Goal: Communication & Community: Answer question/provide support

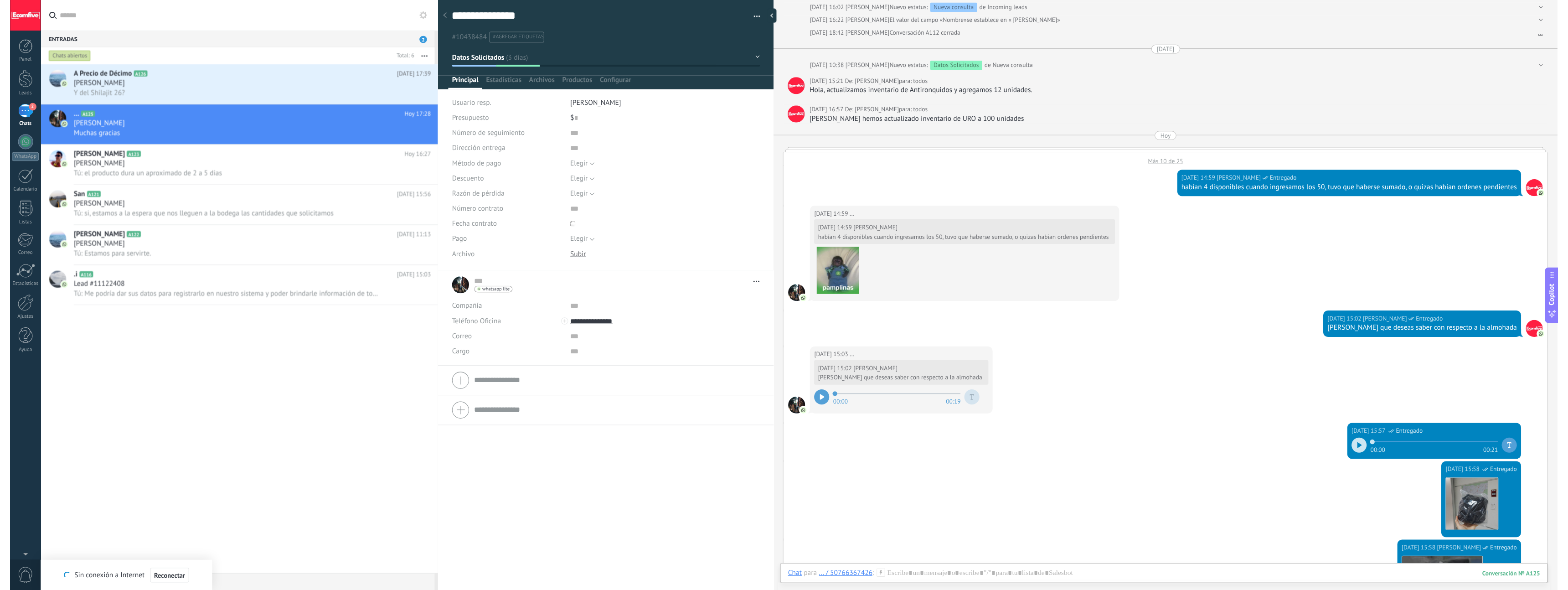
scroll to position [13, 0]
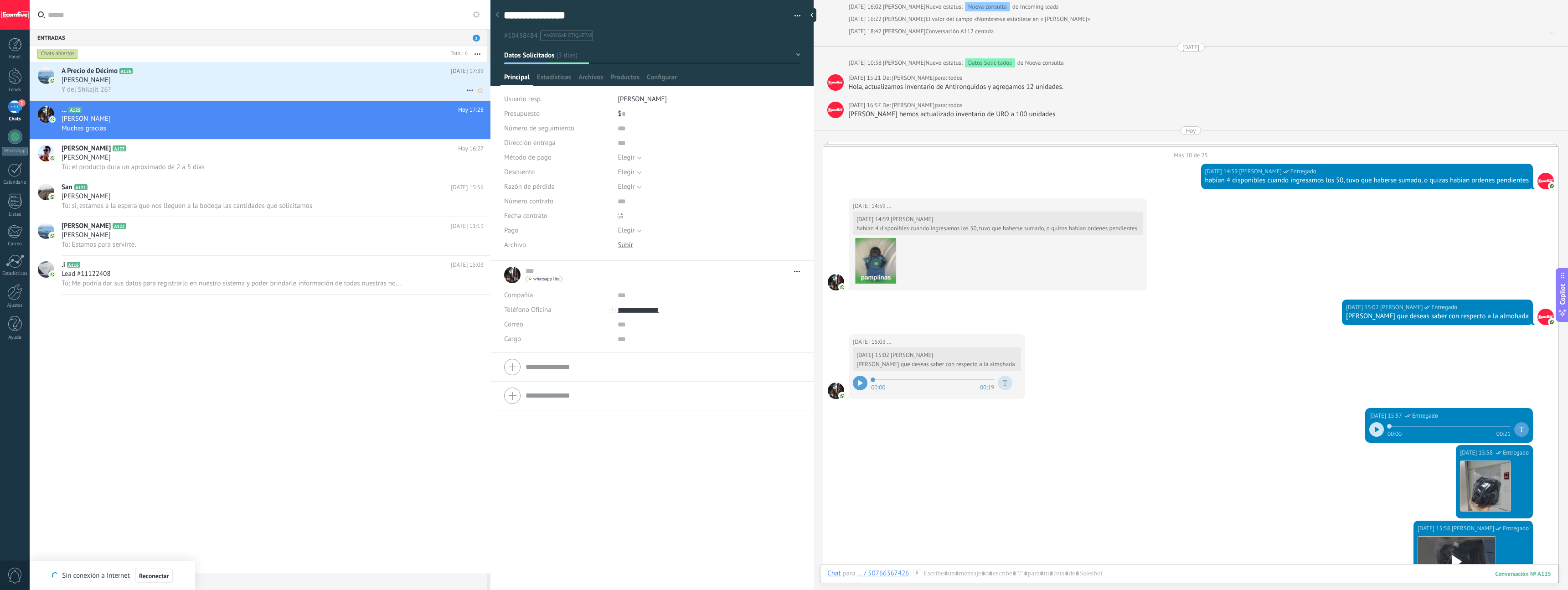
click at [220, 82] on div "[PERSON_NAME]" at bounding box center [272, 80] width 422 height 9
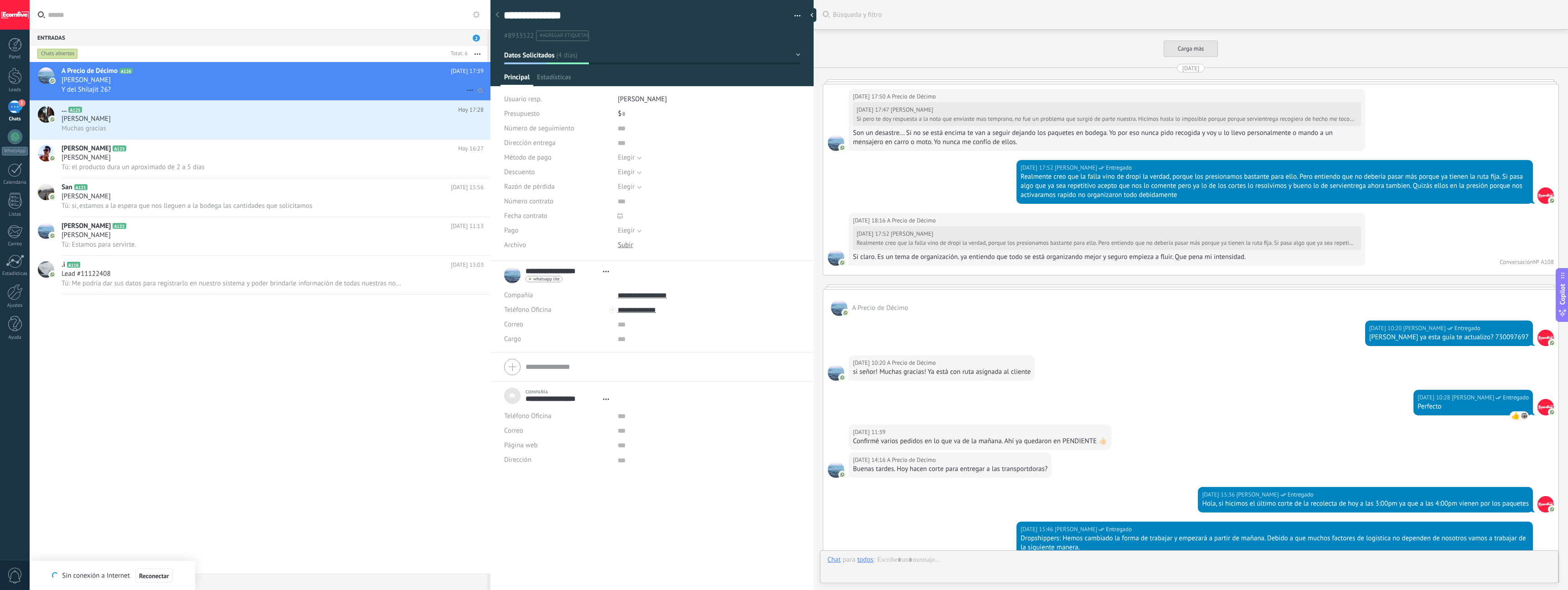
type textarea "***"
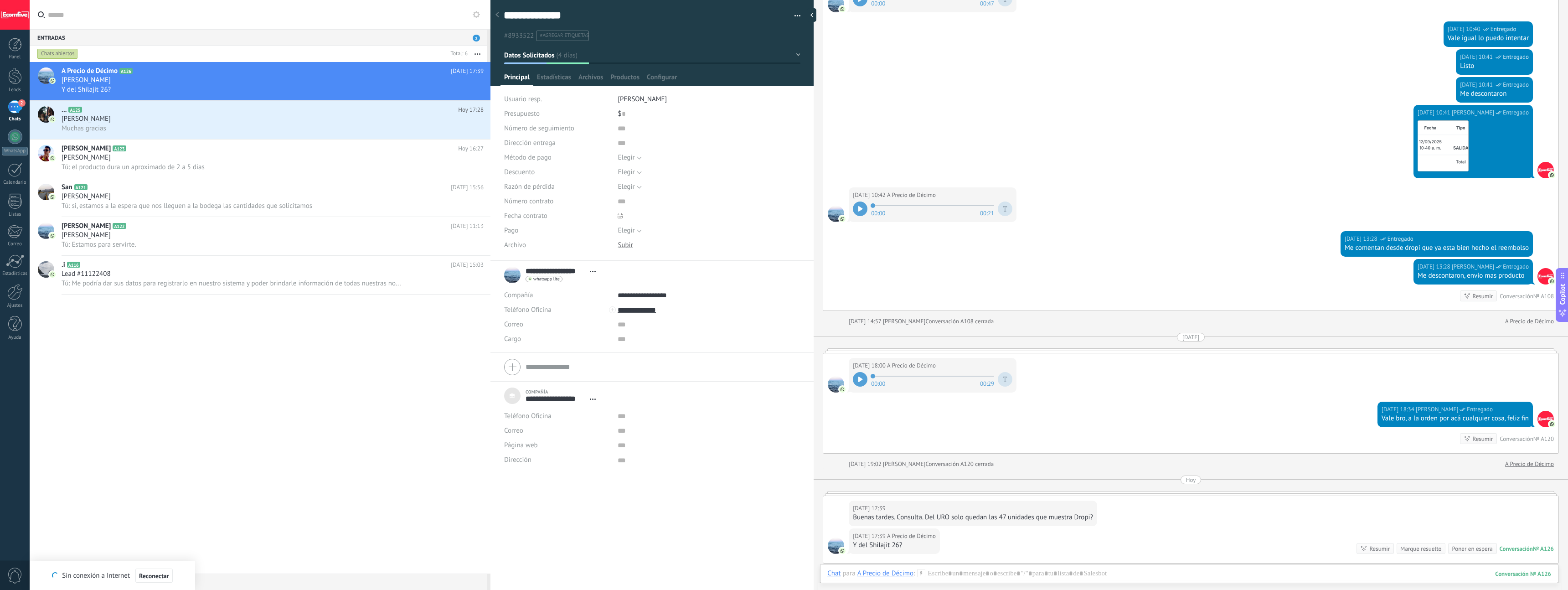
scroll to position [1399, 0]
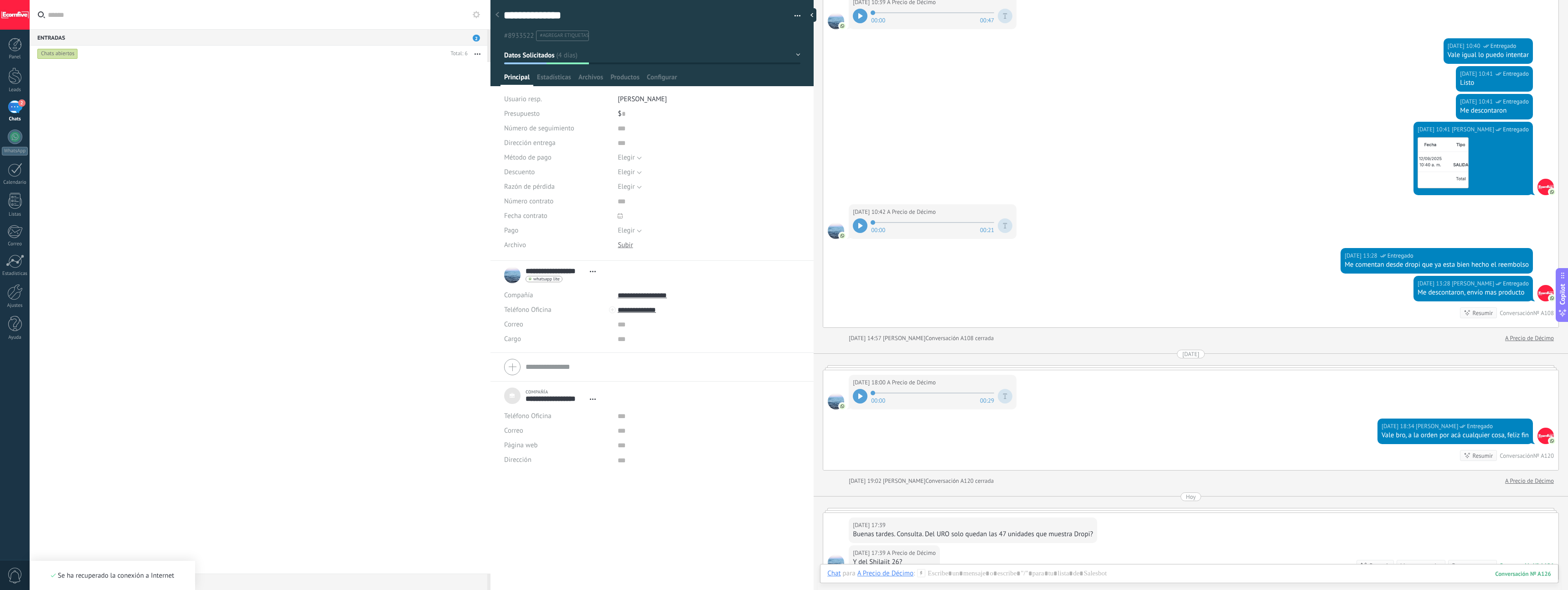
click at [647, 232] on div "00:00 00:21" at bounding box center [933, 226] width 159 height 18
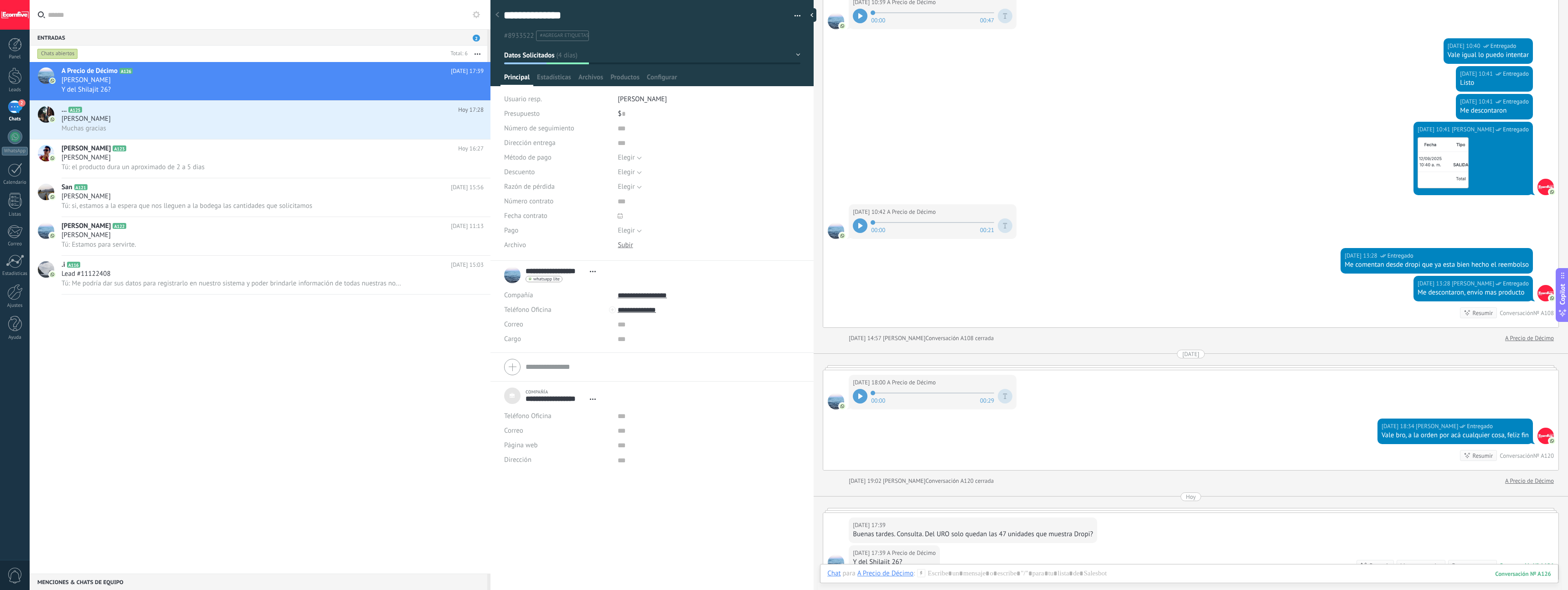
click at [647, 228] on icon at bounding box center [860, 225] width 4 height 5
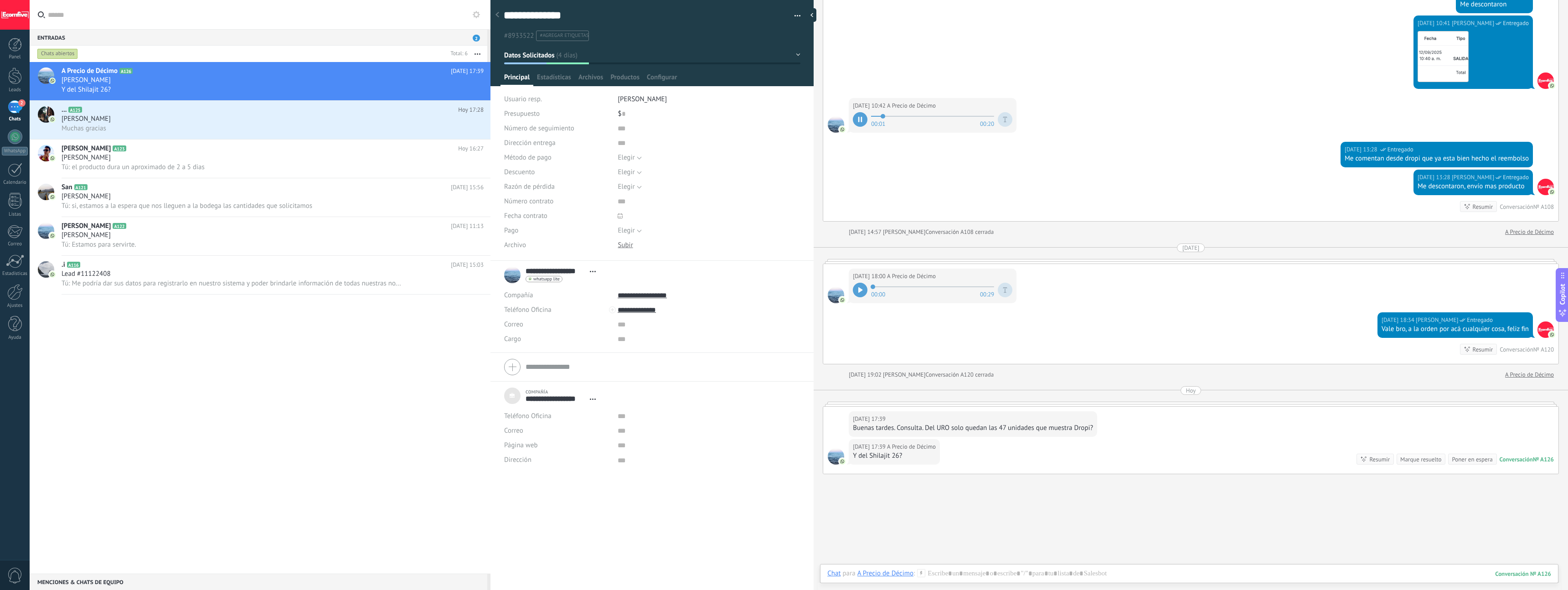
scroll to position [1548, 0]
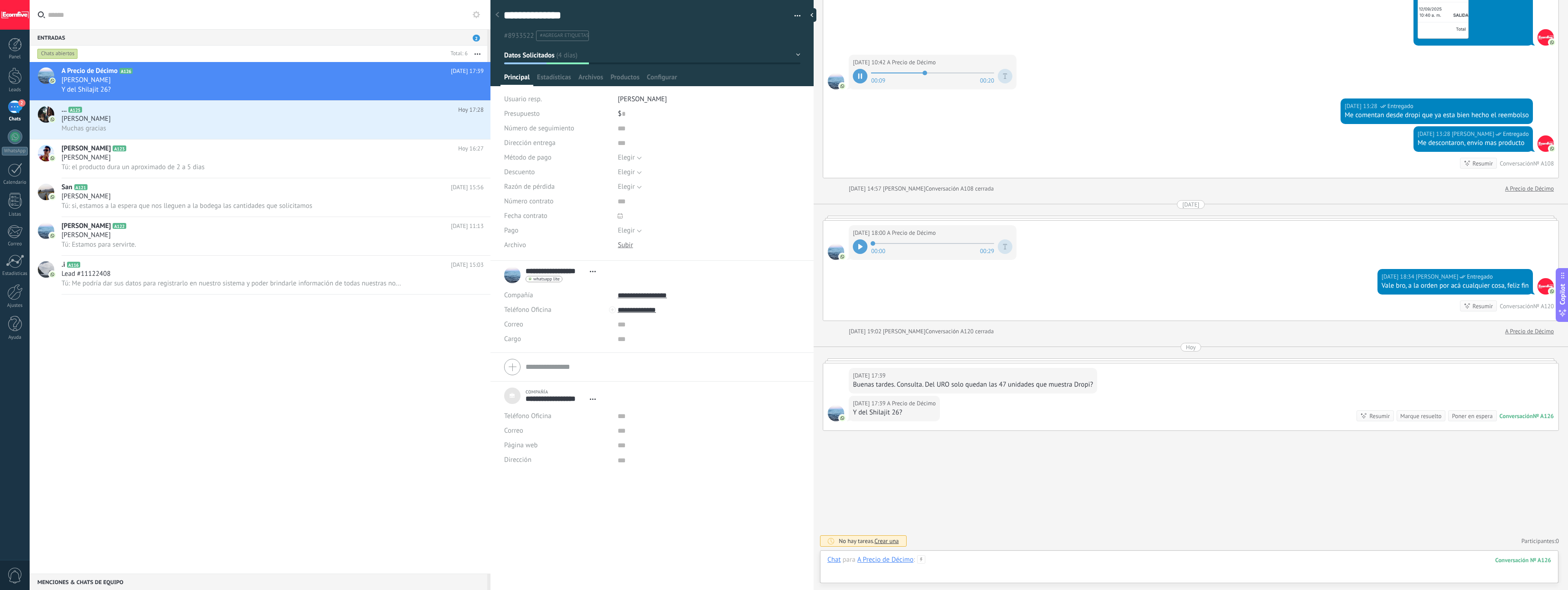
click at [647, 334] on div at bounding box center [1189, 569] width 724 height 27
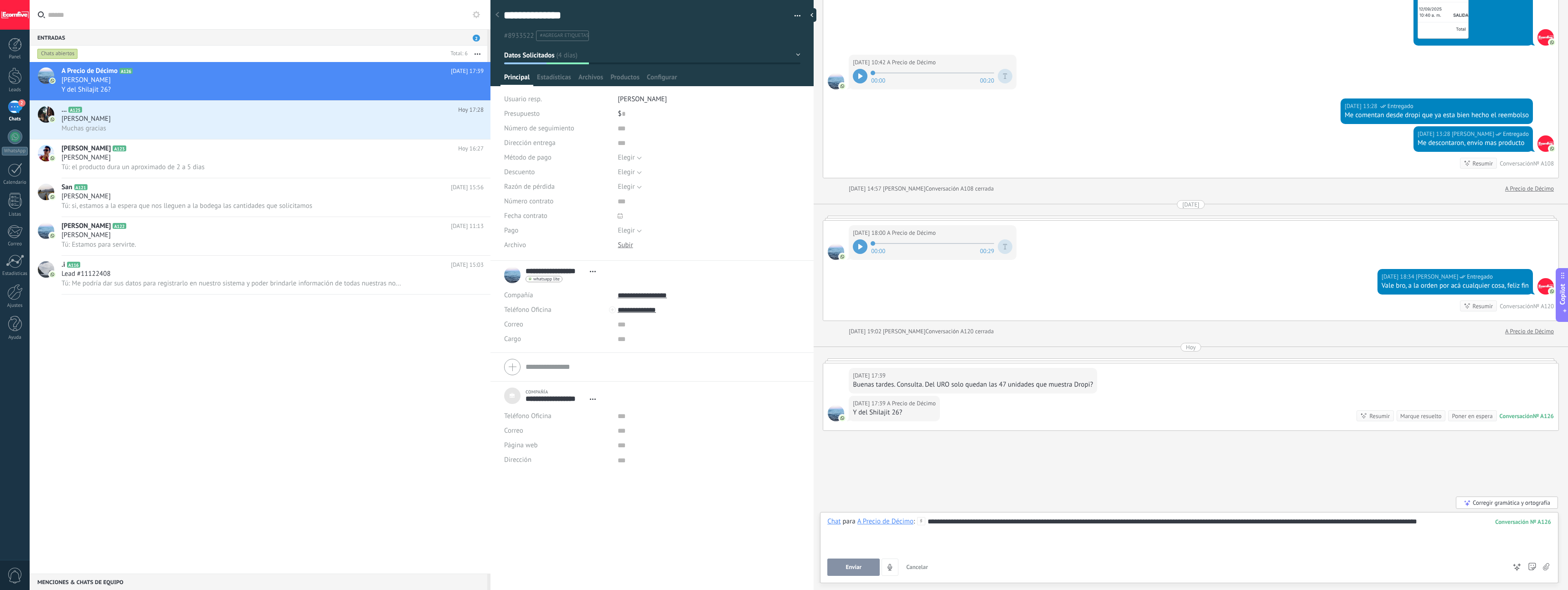
click at [647, 334] on button "Enviar" at bounding box center [853, 567] width 52 height 17
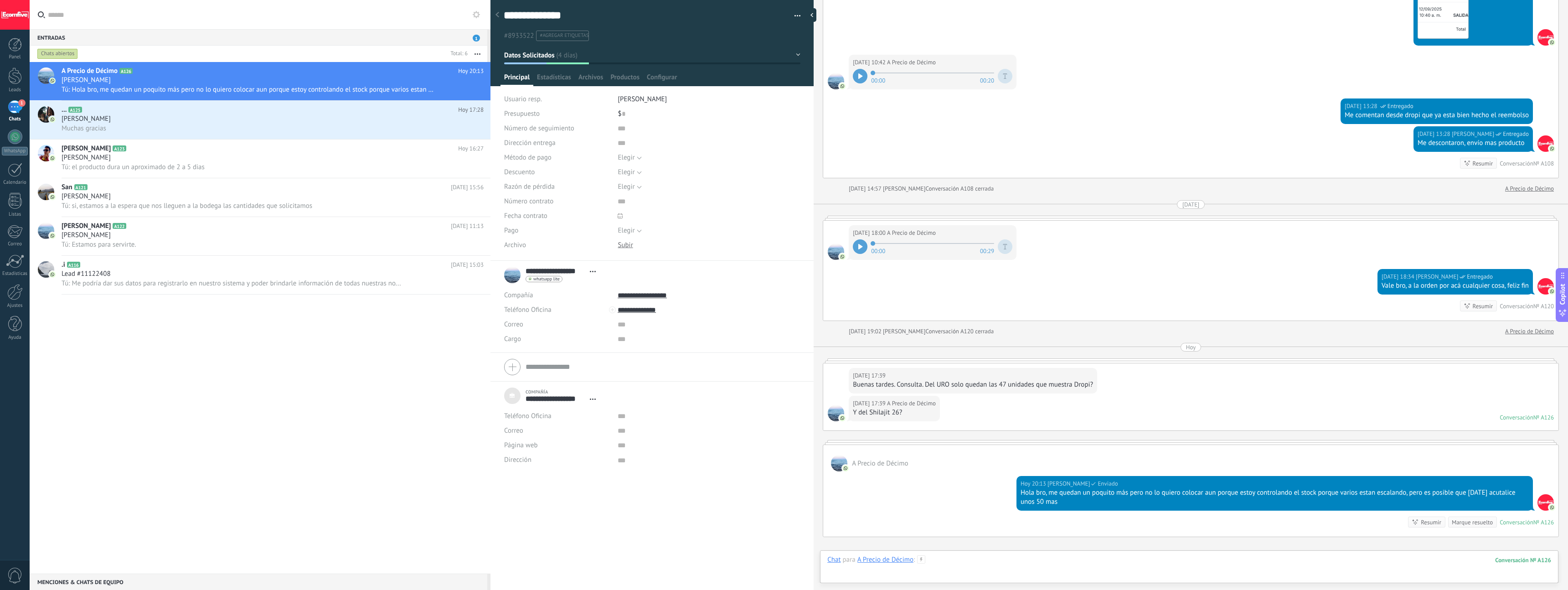
click at [647, 334] on div at bounding box center [1189, 569] width 724 height 27
click at [647, 334] on button "Enviar" at bounding box center [853, 567] width 52 height 17
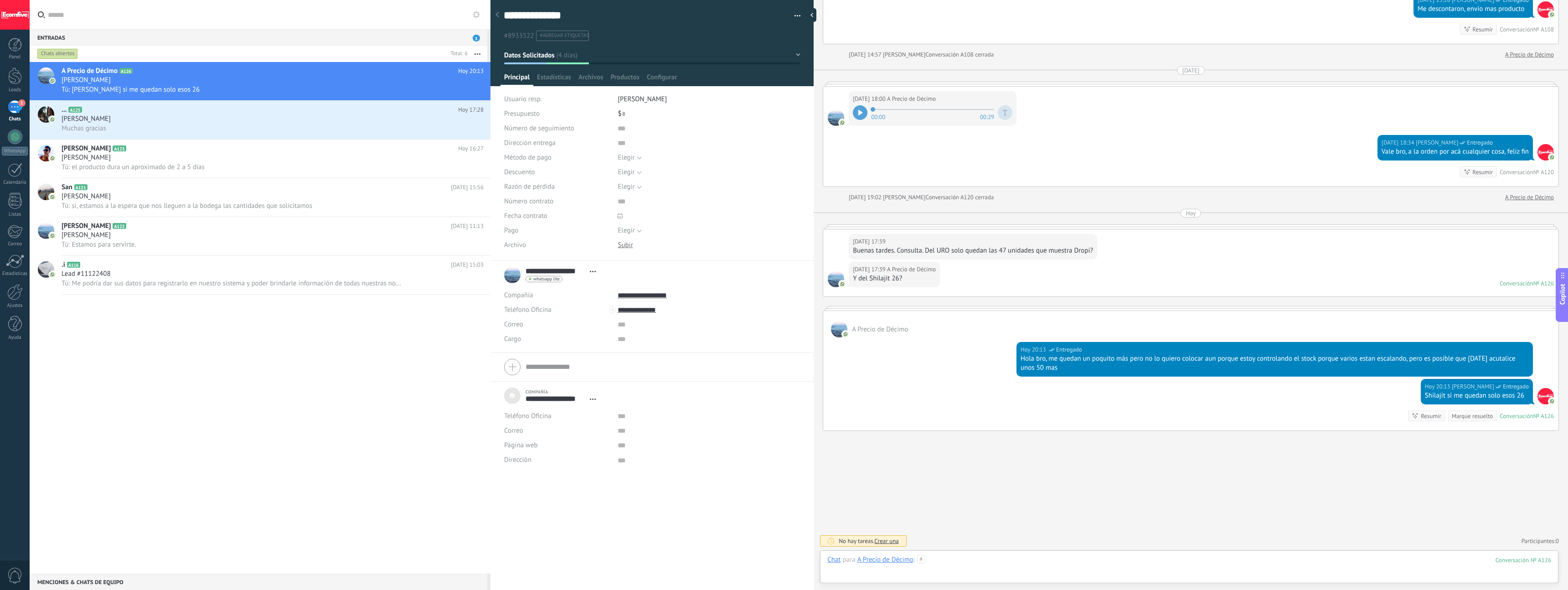
click at [647, 334] on div at bounding box center [1189, 569] width 724 height 27
click at [355, 135] on div "... A125 [DATE] 17:28 [PERSON_NAME] Muchas gracias" at bounding box center [276, 119] width 429 height 38
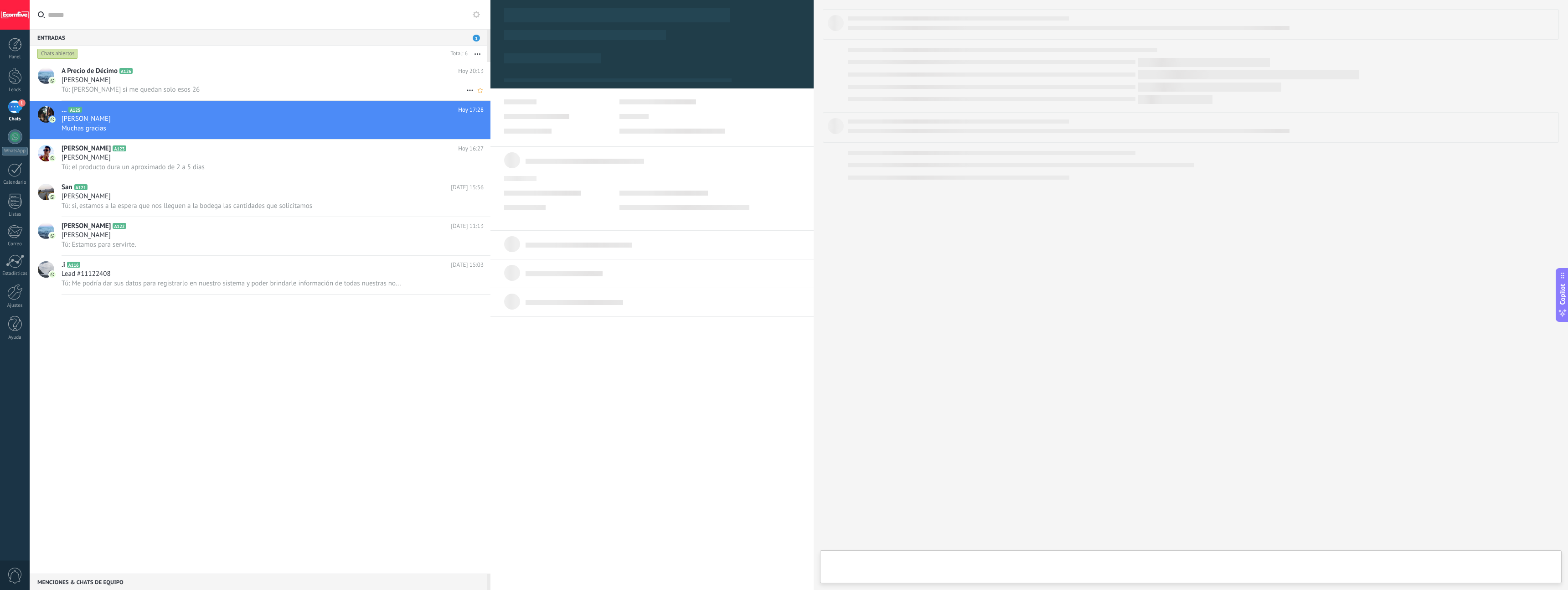
click at [309, 89] on div "Tú: [PERSON_NAME] si me quedan solo esos 26" at bounding box center [272, 90] width 422 height 10
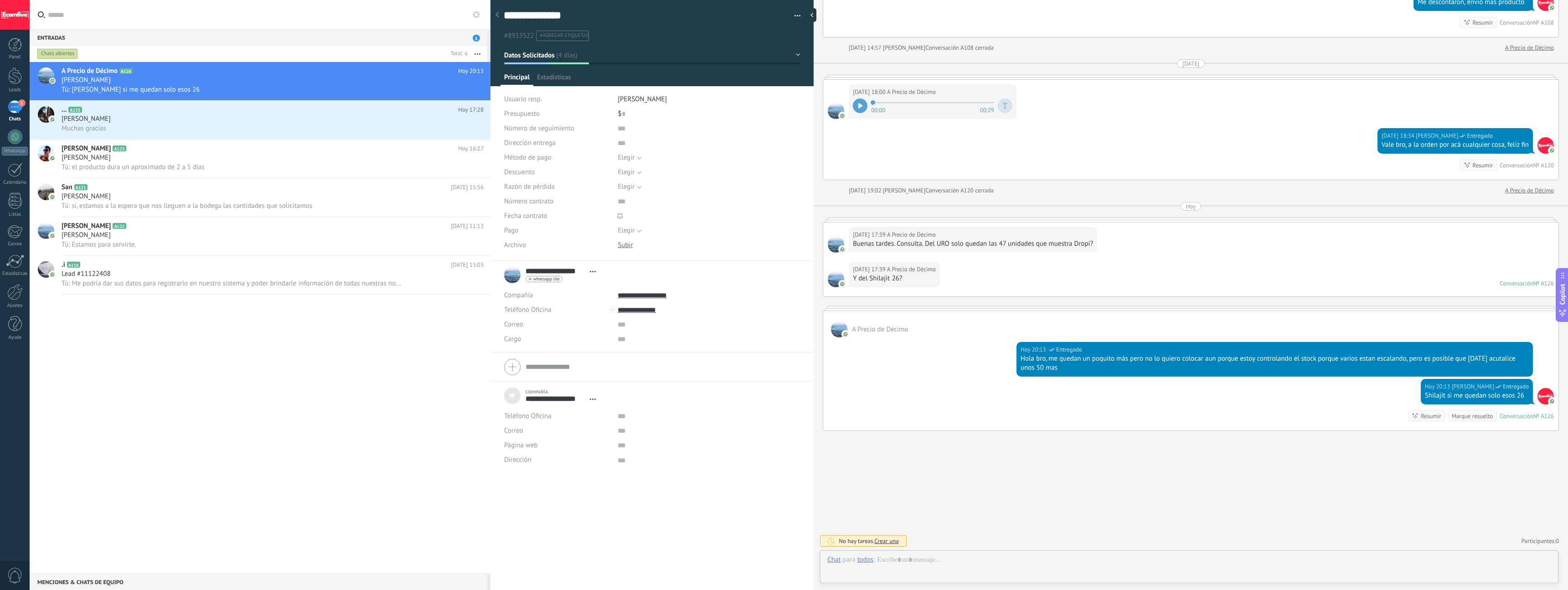
scroll to position [9, 0]
click at [130, 121] on div "[PERSON_NAME]" at bounding box center [272, 119] width 422 height 9
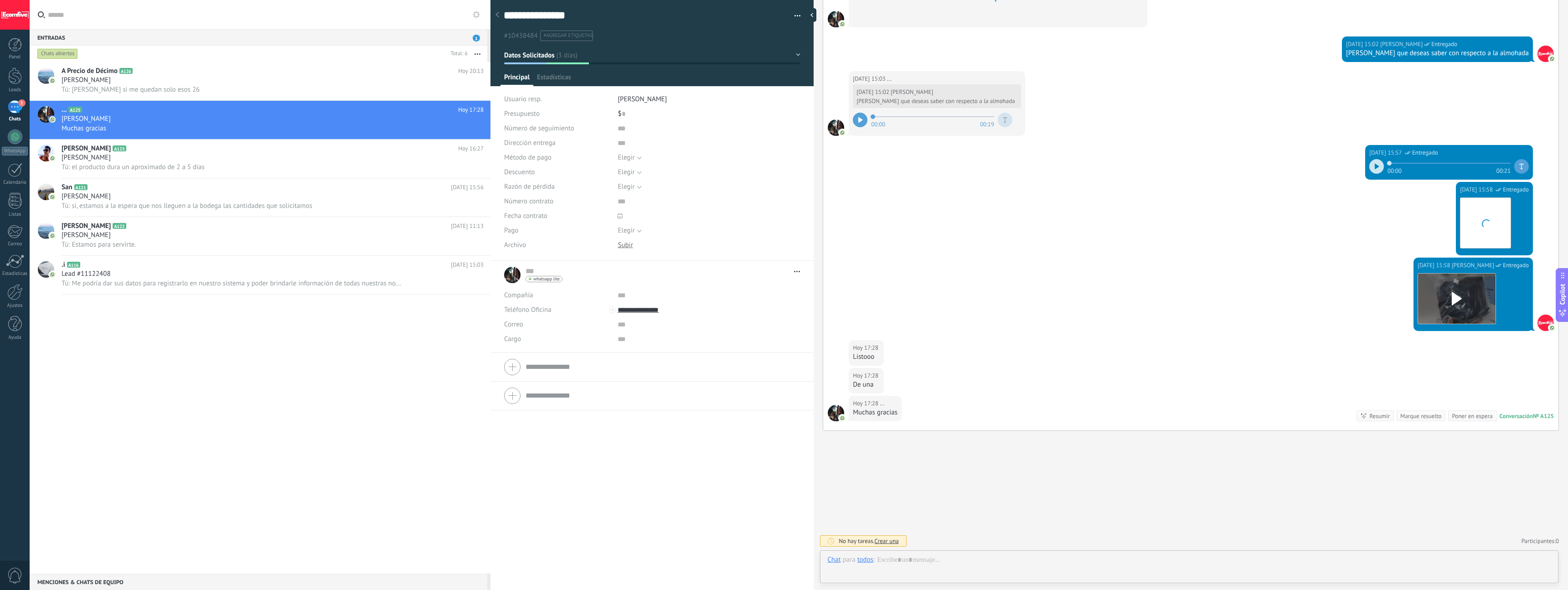
scroll to position [13, 0]
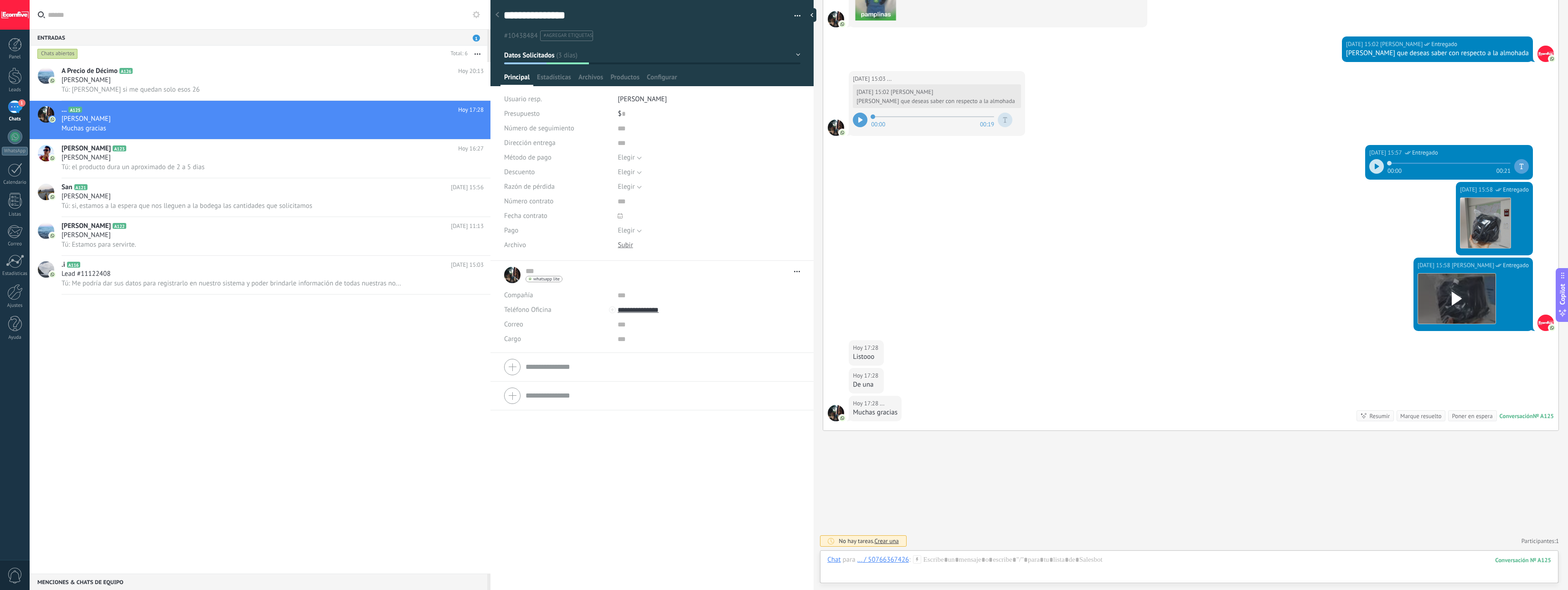
click at [647, 118] on div "[DATE] 15:03 ... [DATE] 15:02 [PERSON_NAME] que deseas saber con respecto a la …" at bounding box center [936, 104] width 176 height 65
click at [647, 121] on div at bounding box center [860, 120] width 15 height 15
click at [647, 298] on use at bounding box center [1457, 298] width 10 height 13
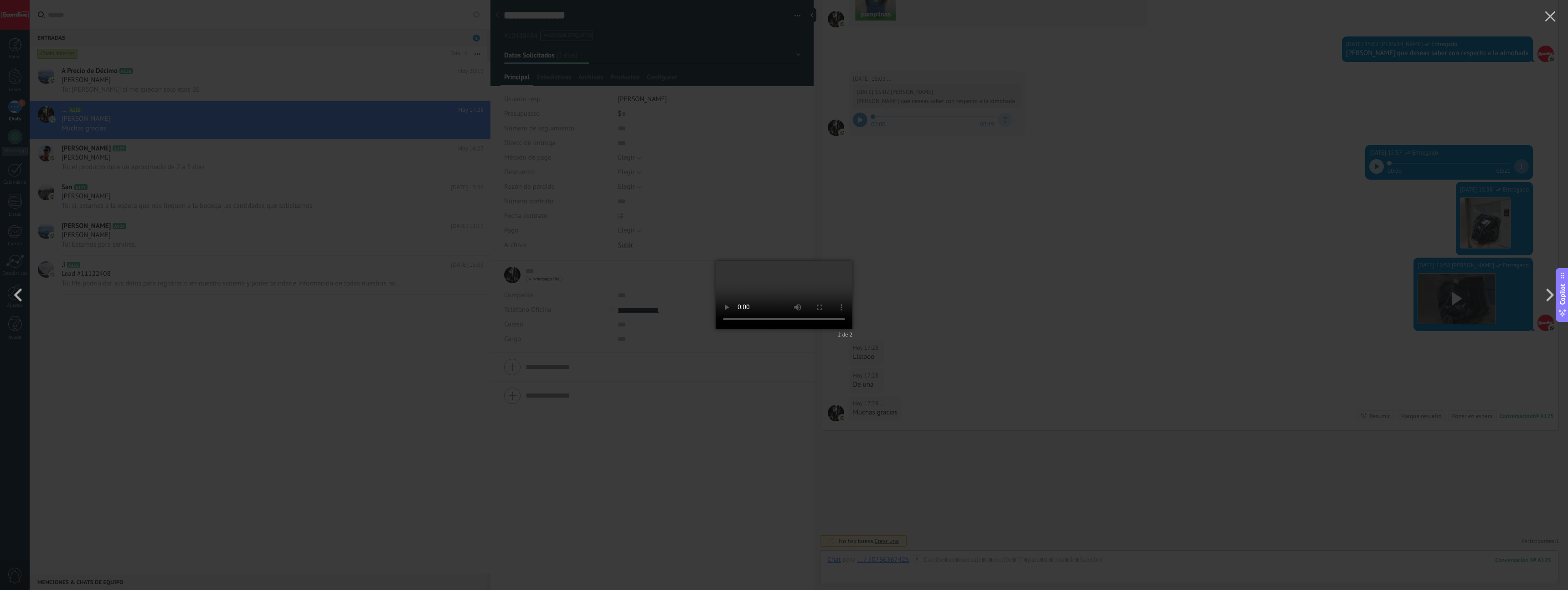
click at [647, 266] on div "2 de 2" at bounding box center [784, 295] width 1568 height 590
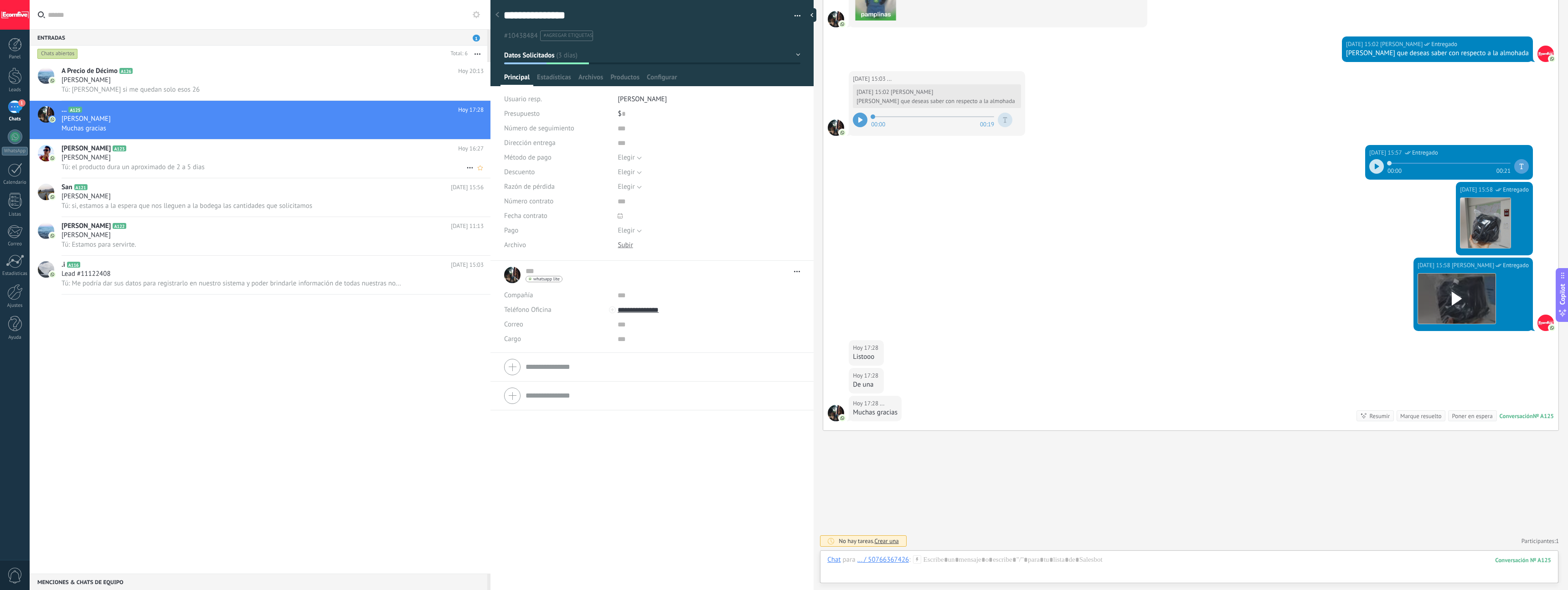
click at [167, 158] on div "[PERSON_NAME]" at bounding box center [272, 158] width 422 height 9
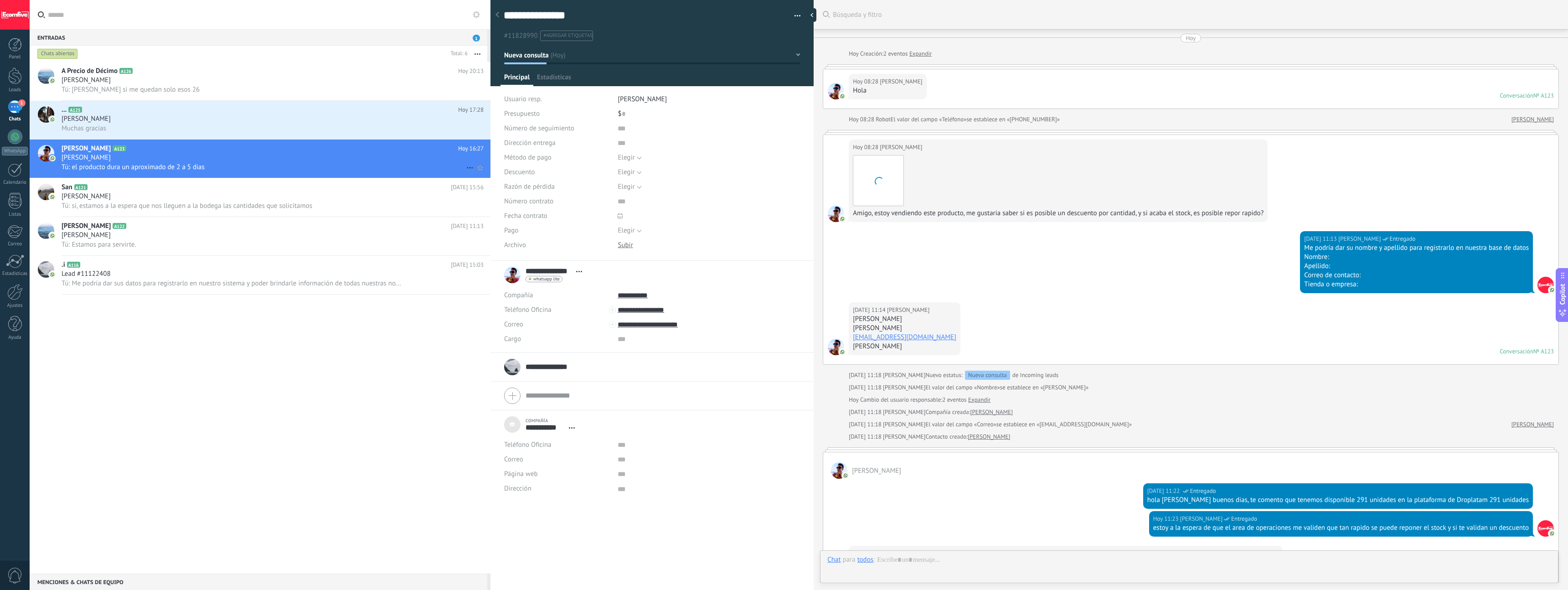
scroll to position [259, 0]
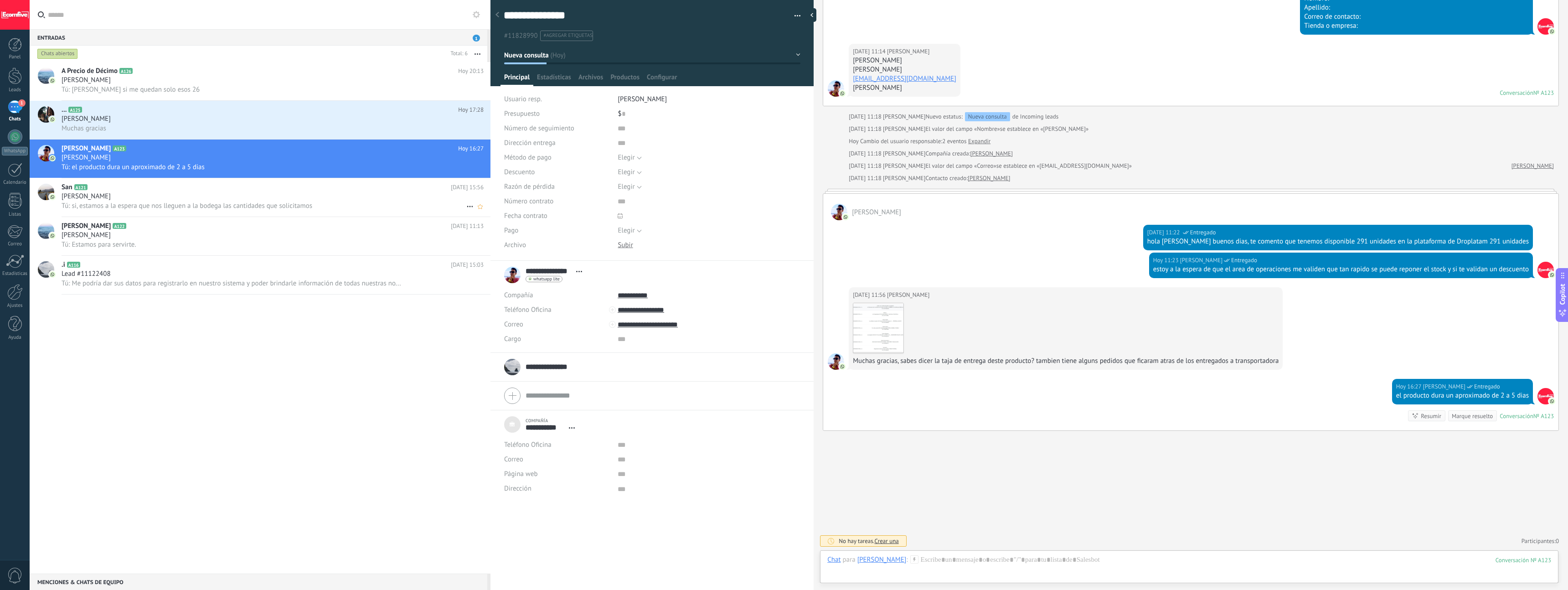
click at [166, 188] on h2 "San A121" at bounding box center [256, 187] width 390 height 9
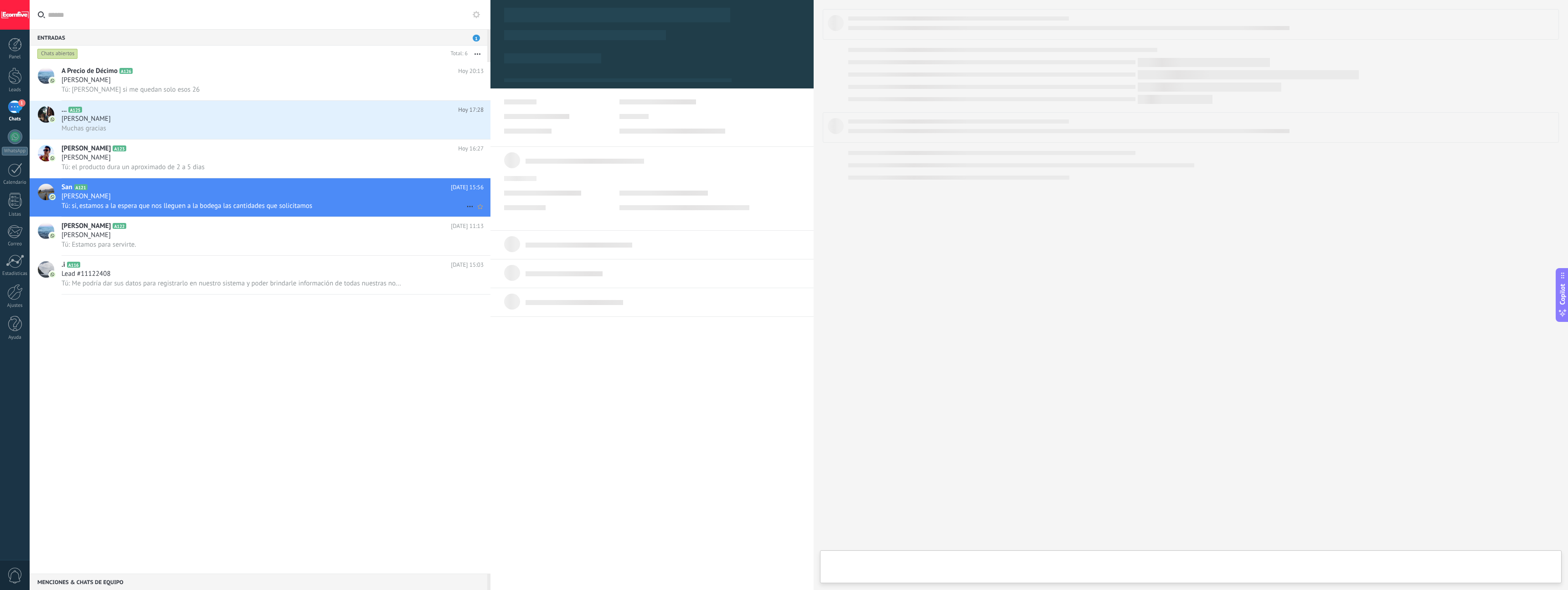
type textarea "***"
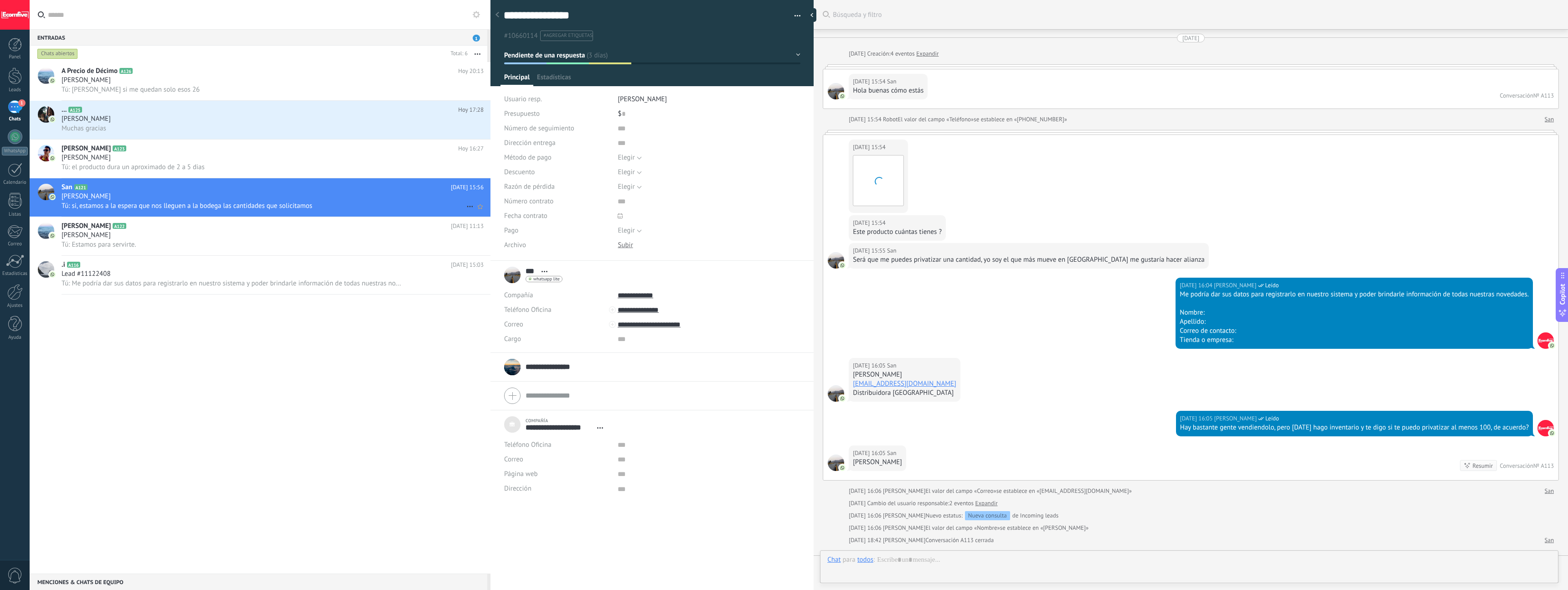
scroll to position [574, 0]
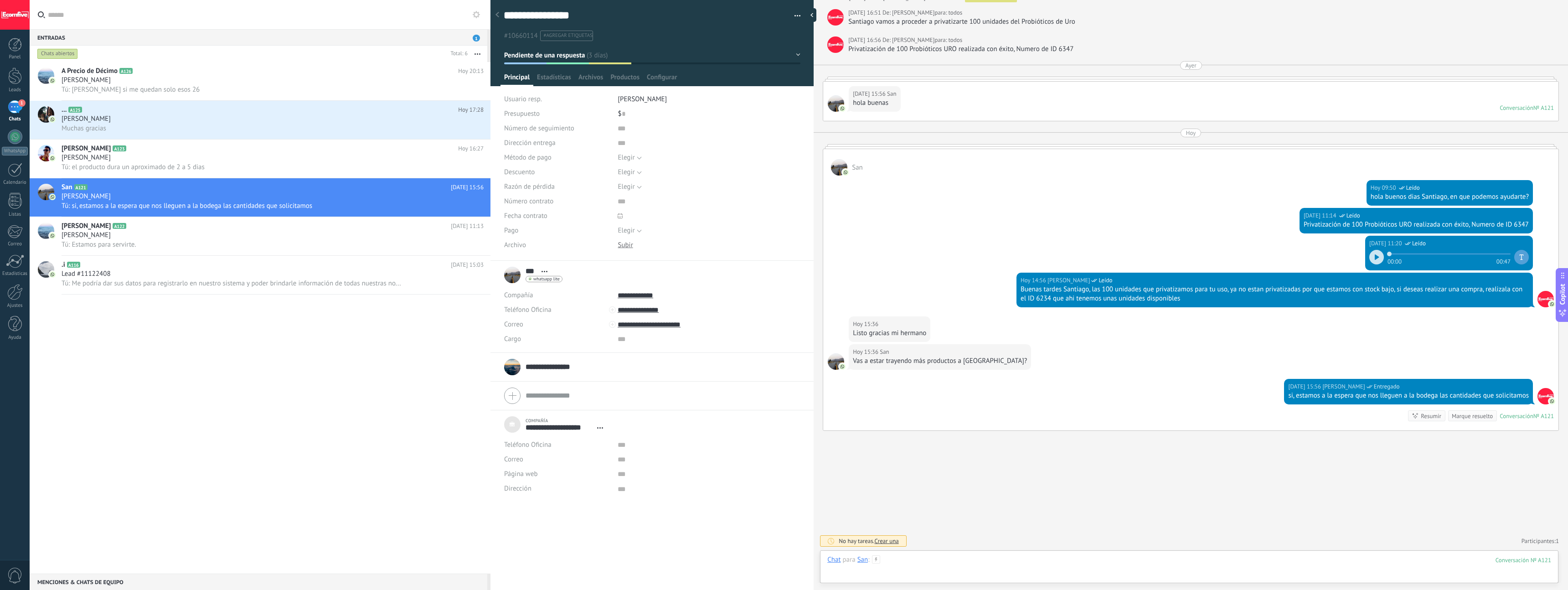
click at [647, 334] on div at bounding box center [1189, 569] width 724 height 27
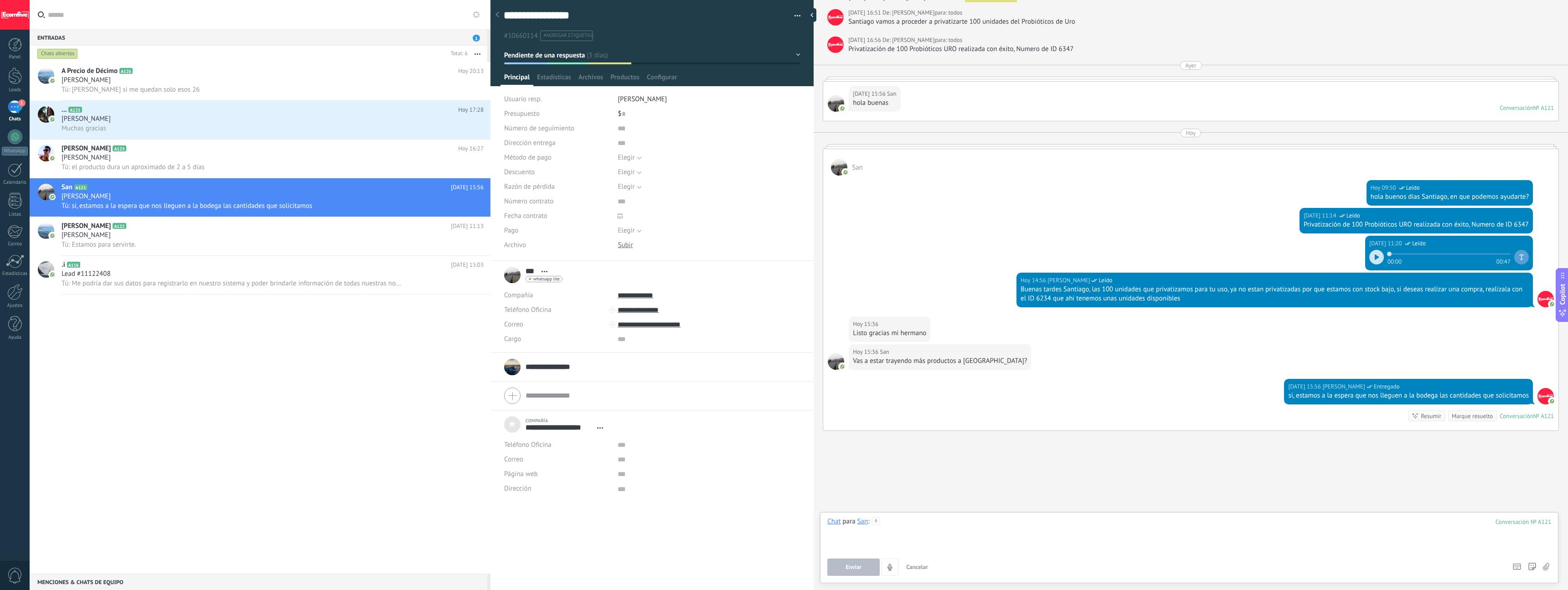
click at [647, 334] on div at bounding box center [1189, 534] width 724 height 35
click at [647, 334] on button "Enviar" at bounding box center [853, 567] width 52 height 17
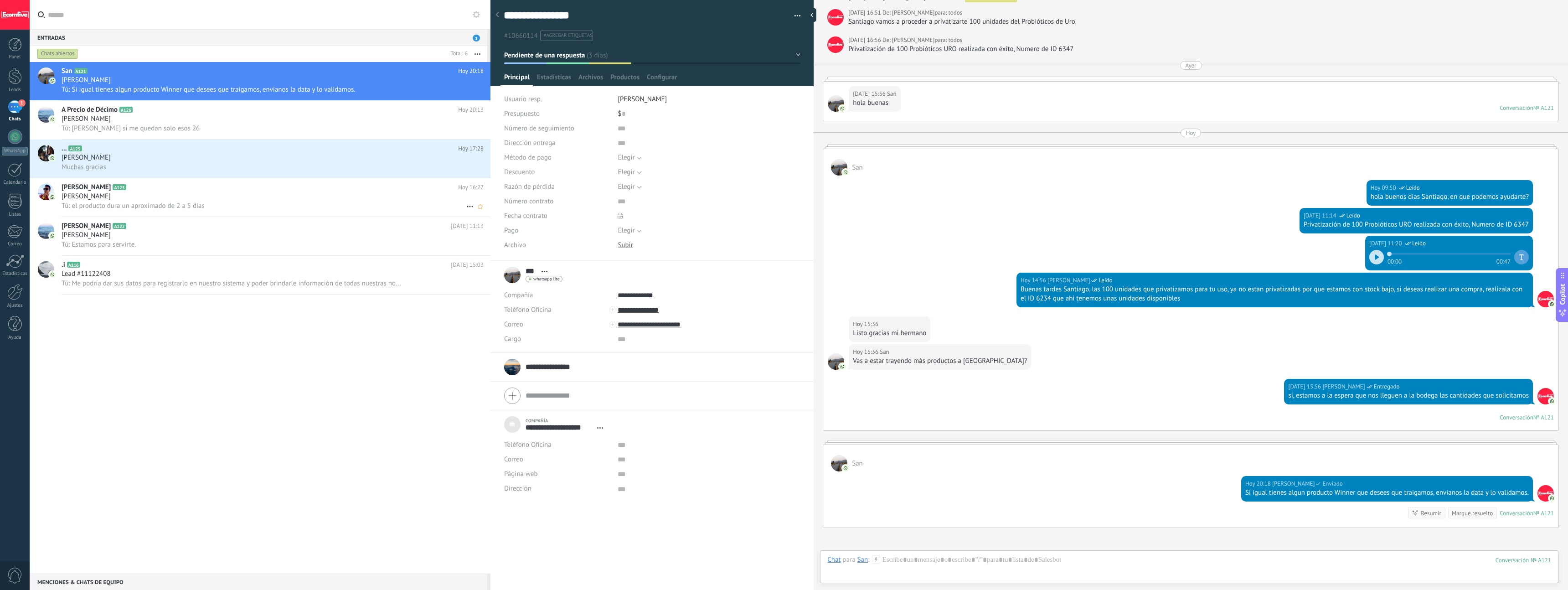
click at [228, 209] on div "Tú: el producto dura un aproximado de 2 a 5 dias" at bounding box center [272, 206] width 422 height 10
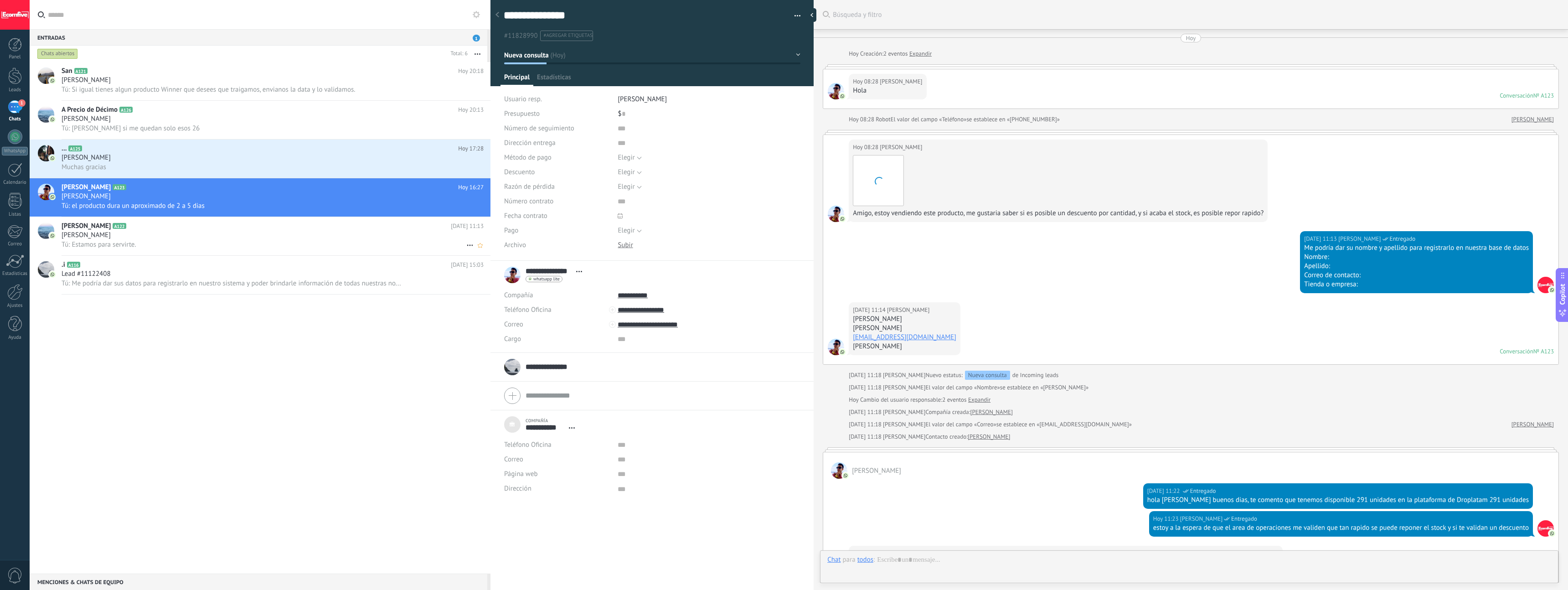
scroll to position [259, 0]
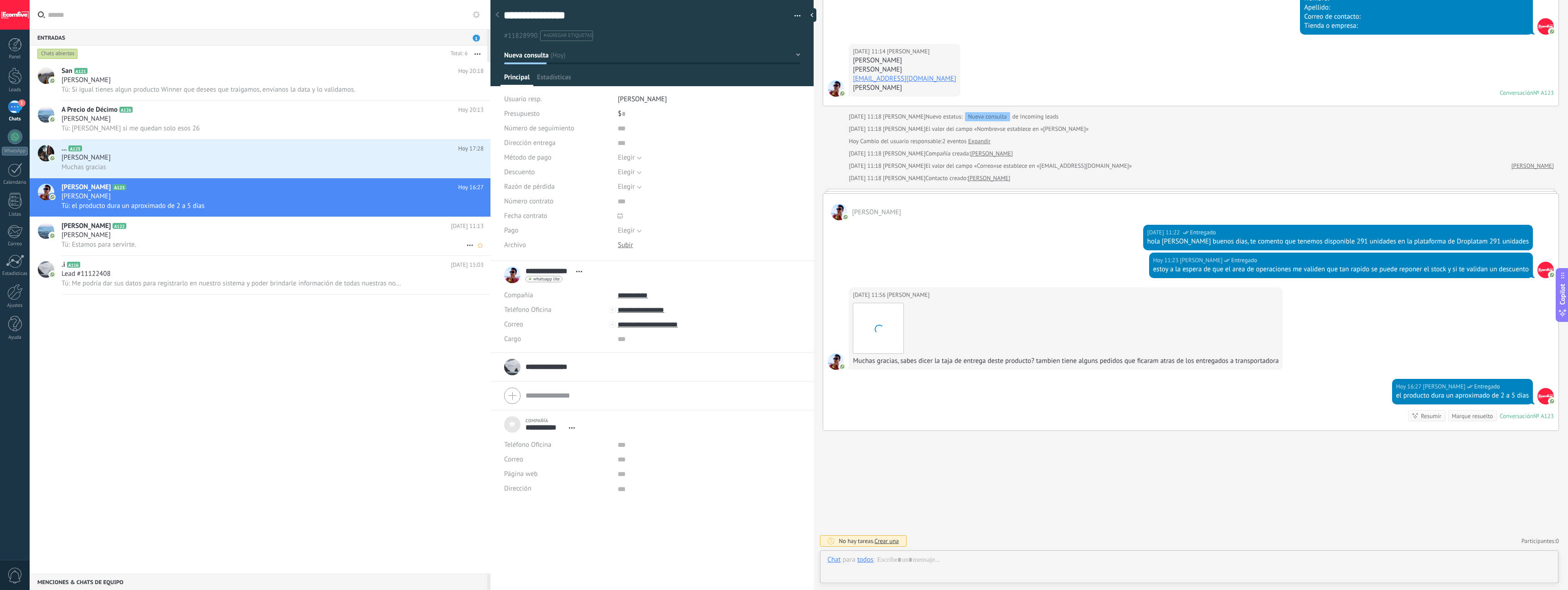
click at [216, 248] on div "Tú: Estamos para servirte." at bounding box center [272, 245] width 422 height 10
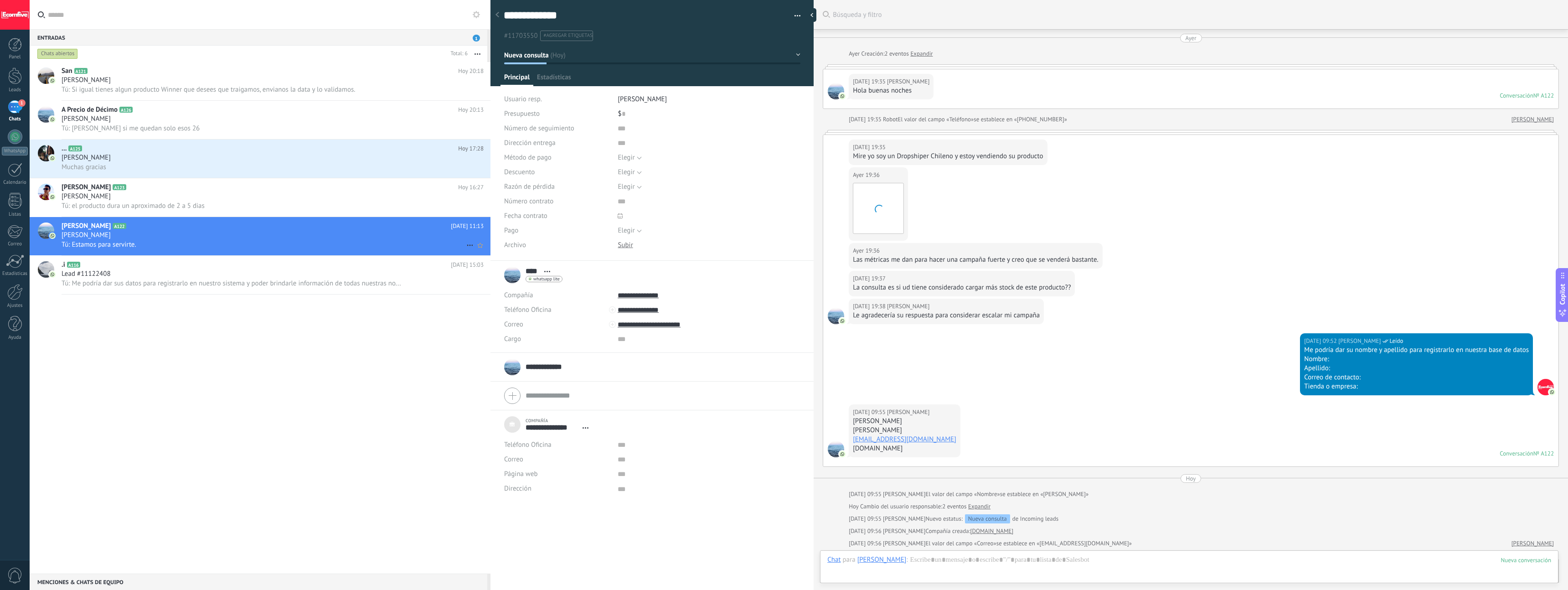
scroll to position [408, 0]
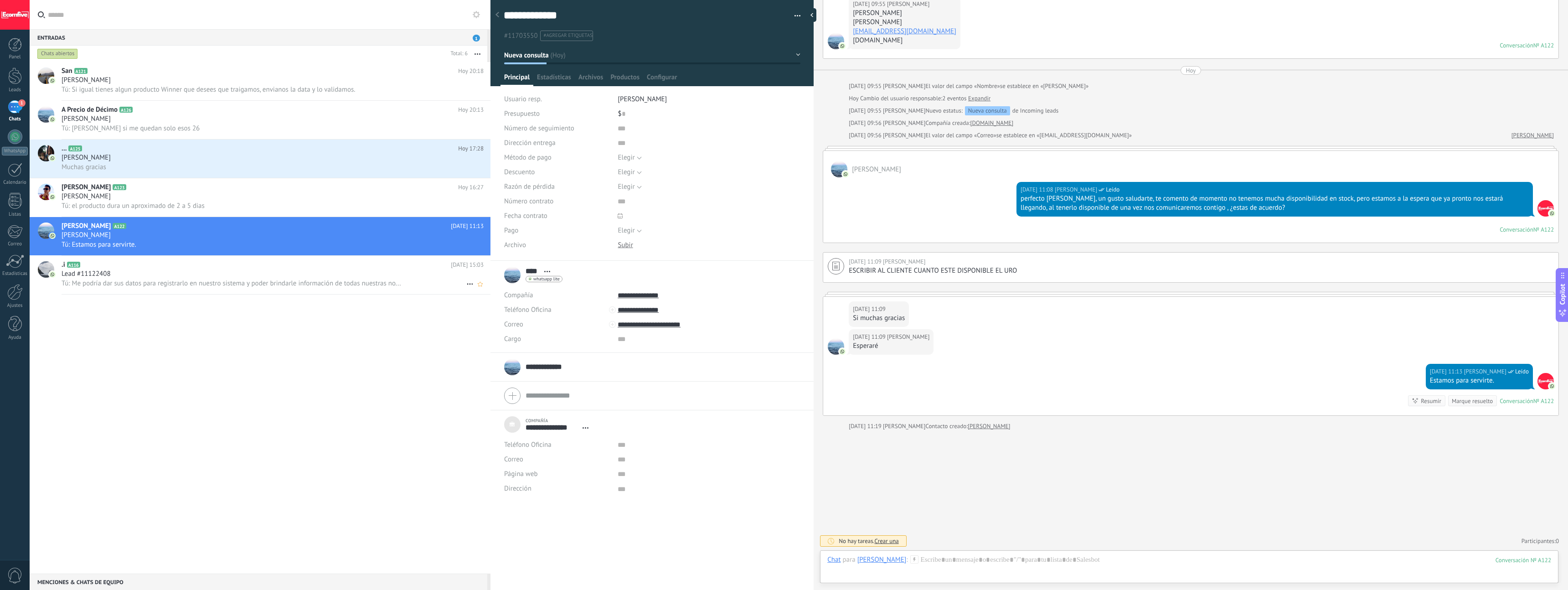
click at [211, 265] on h2 ".i A116" at bounding box center [256, 265] width 390 height 9
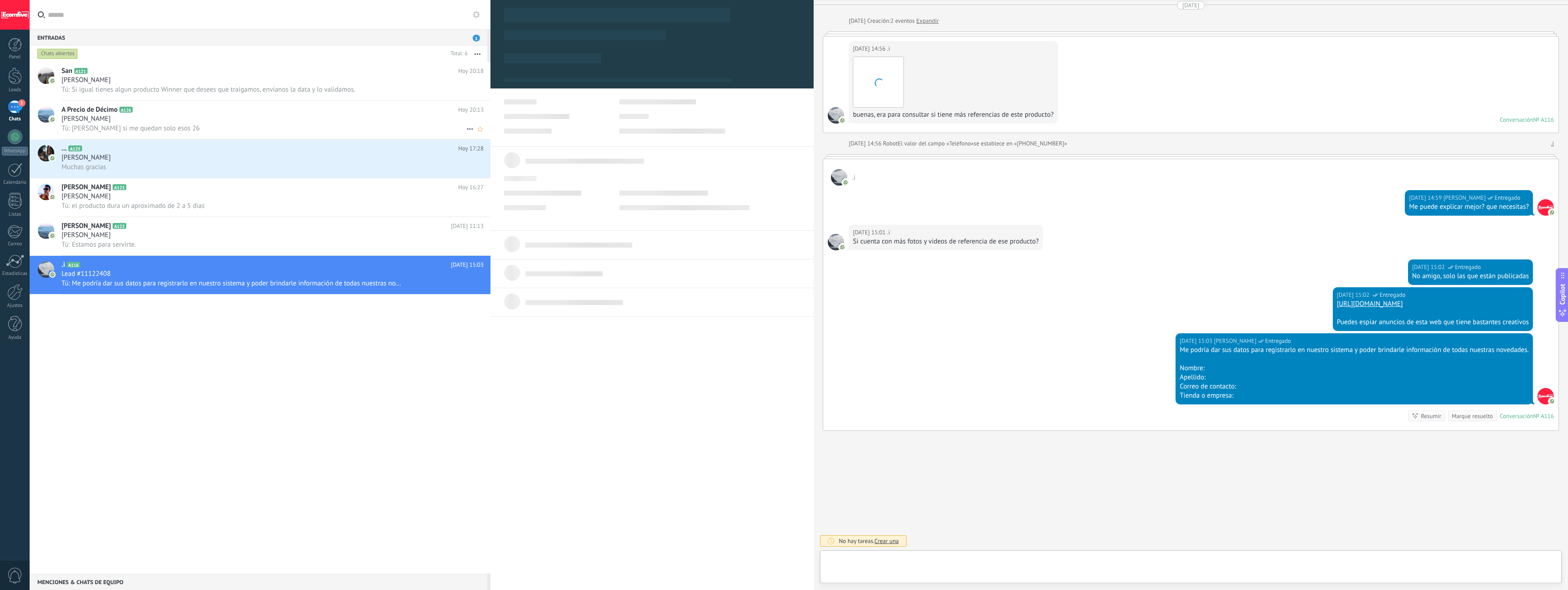
scroll to position [13, 0]
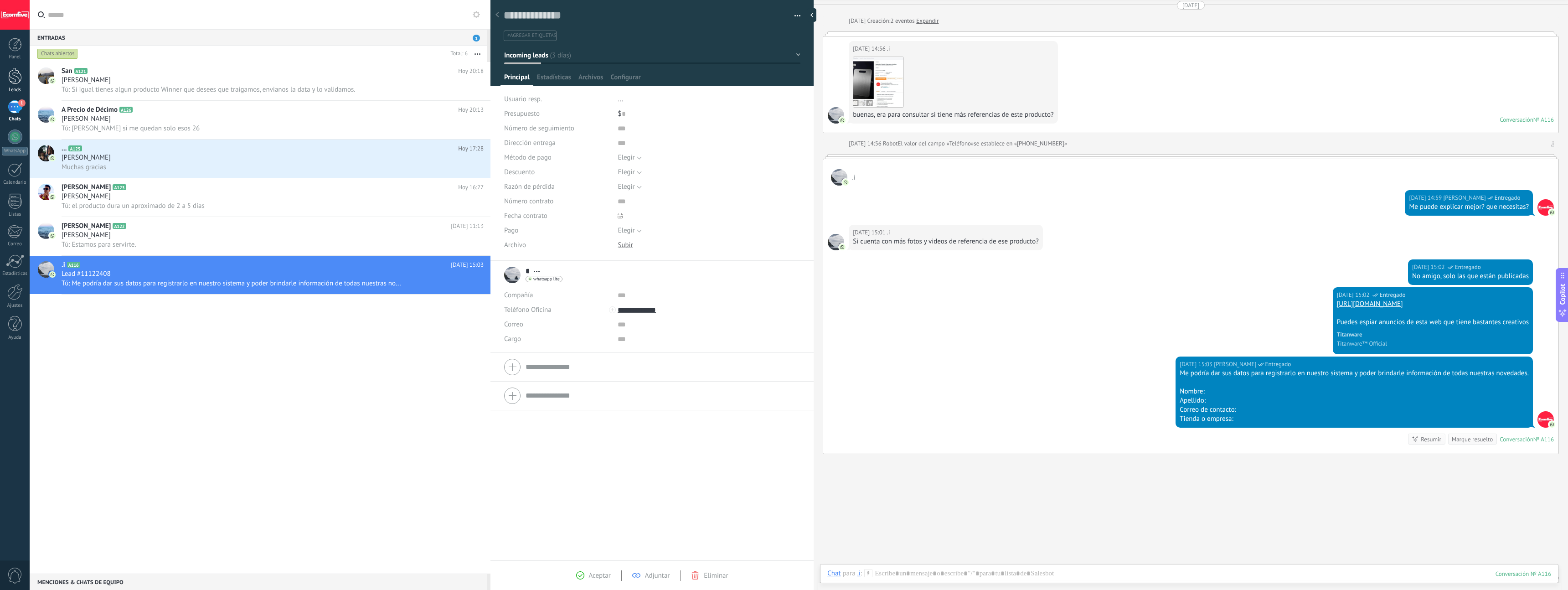
click at [23, 81] on link "Leads" at bounding box center [15, 80] width 30 height 26
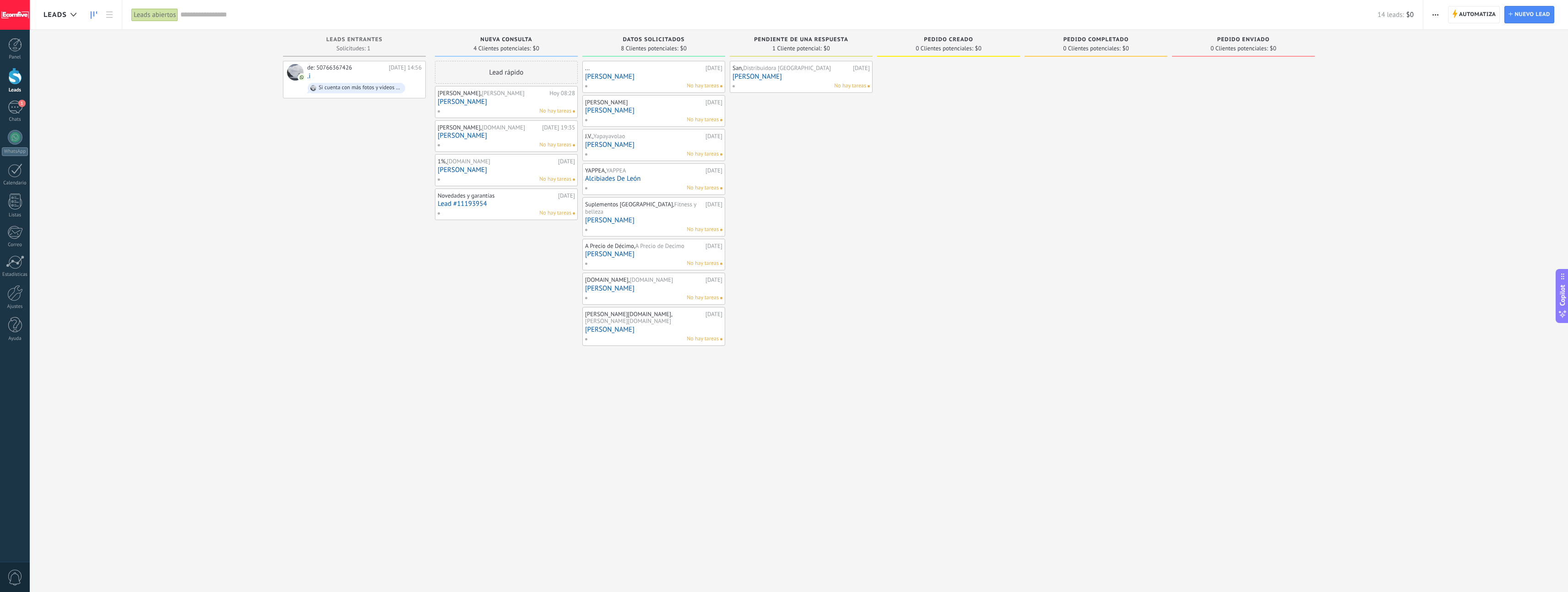
click at [650, 133] on div at bounding box center [949, 298] width 143 height 473
click at [191, 91] on div "Leads Entrantes Solicitudes: 1 0 0 0 1 0 0 0 1 de: 50766367426 [DATE] 14:56 .i …" at bounding box center [806, 282] width 1525 height 503
click at [13, 112] on div "1" at bounding box center [15, 108] width 15 height 13
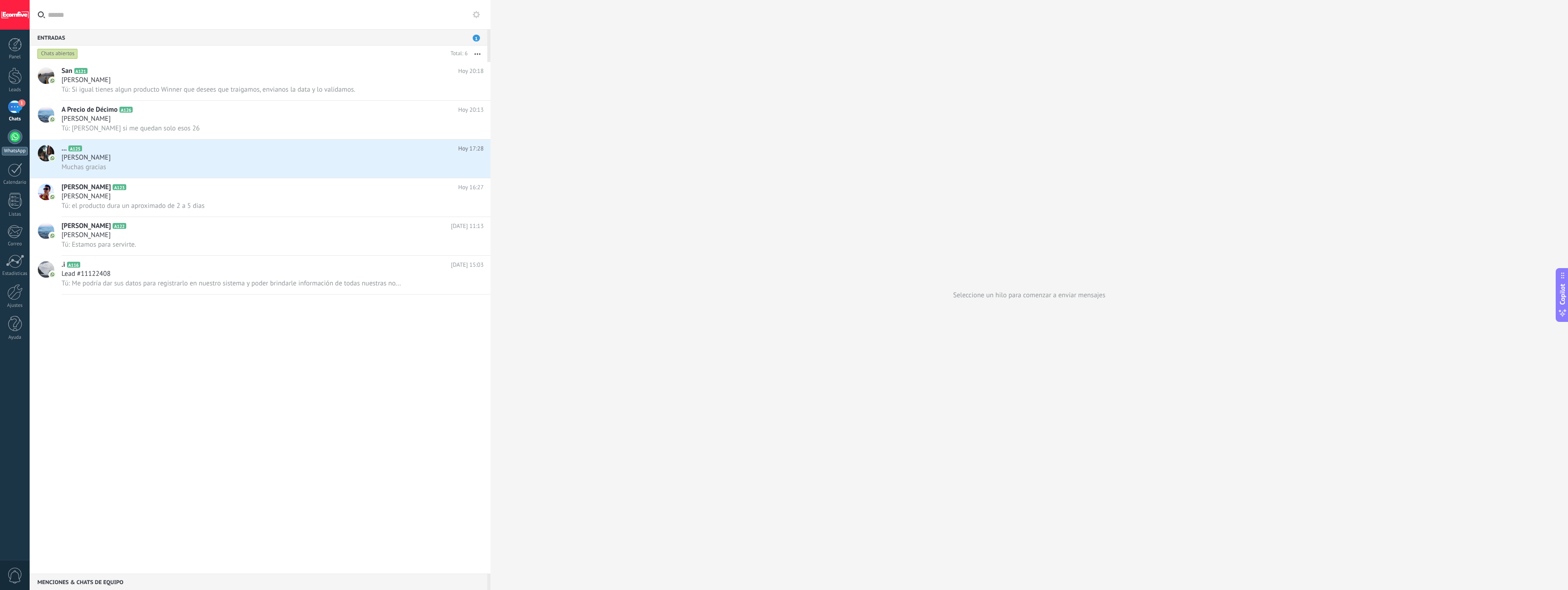
click at [13, 141] on div at bounding box center [15, 137] width 15 height 15
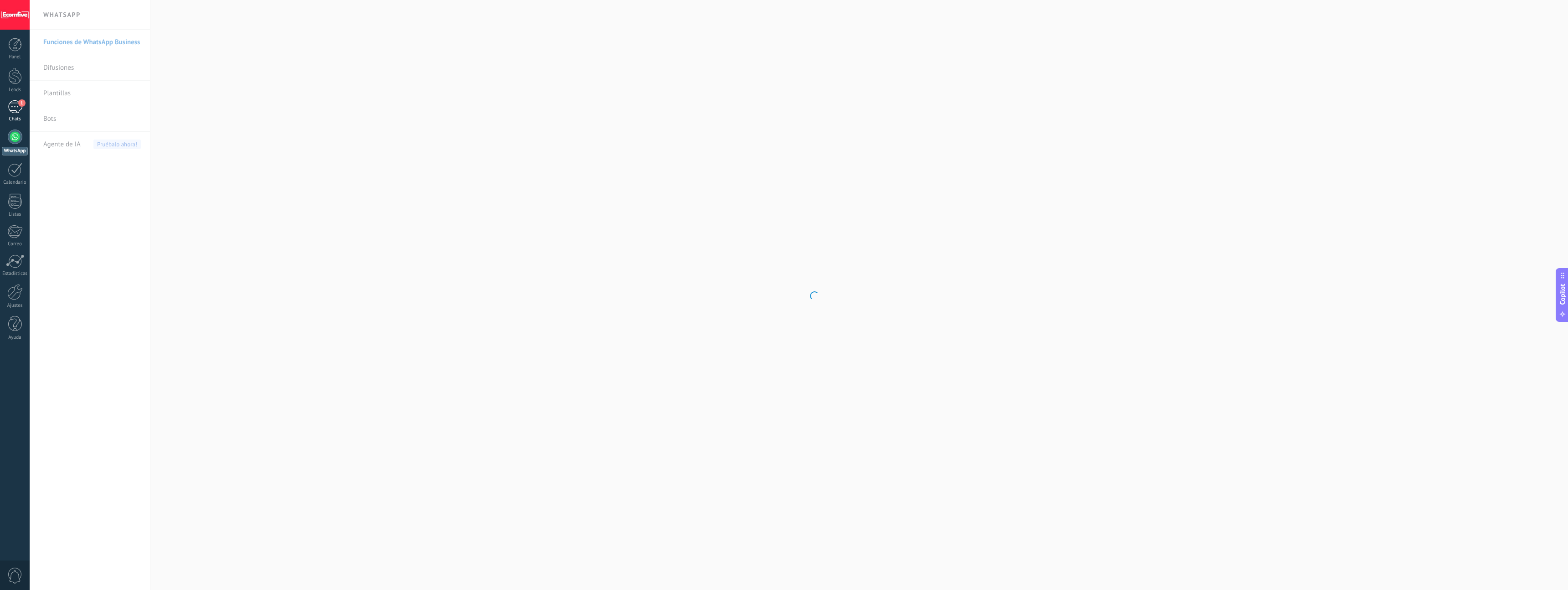
click at [8, 110] on div "1" at bounding box center [15, 107] width 15 height 13
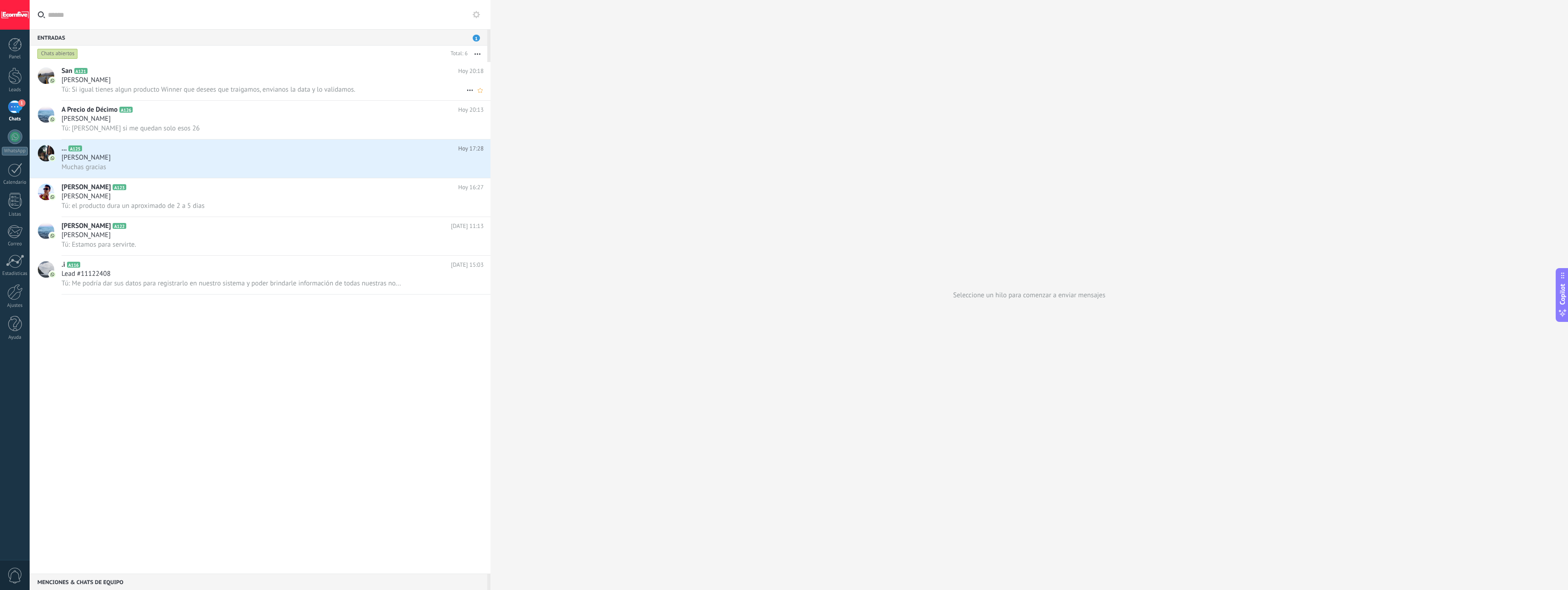
click at [125, 86] on span "Tú: Si igual tienes algun producto Winner que desees que traigamos, envianos la…" at bounding box center [208, 90] width 294 height 9
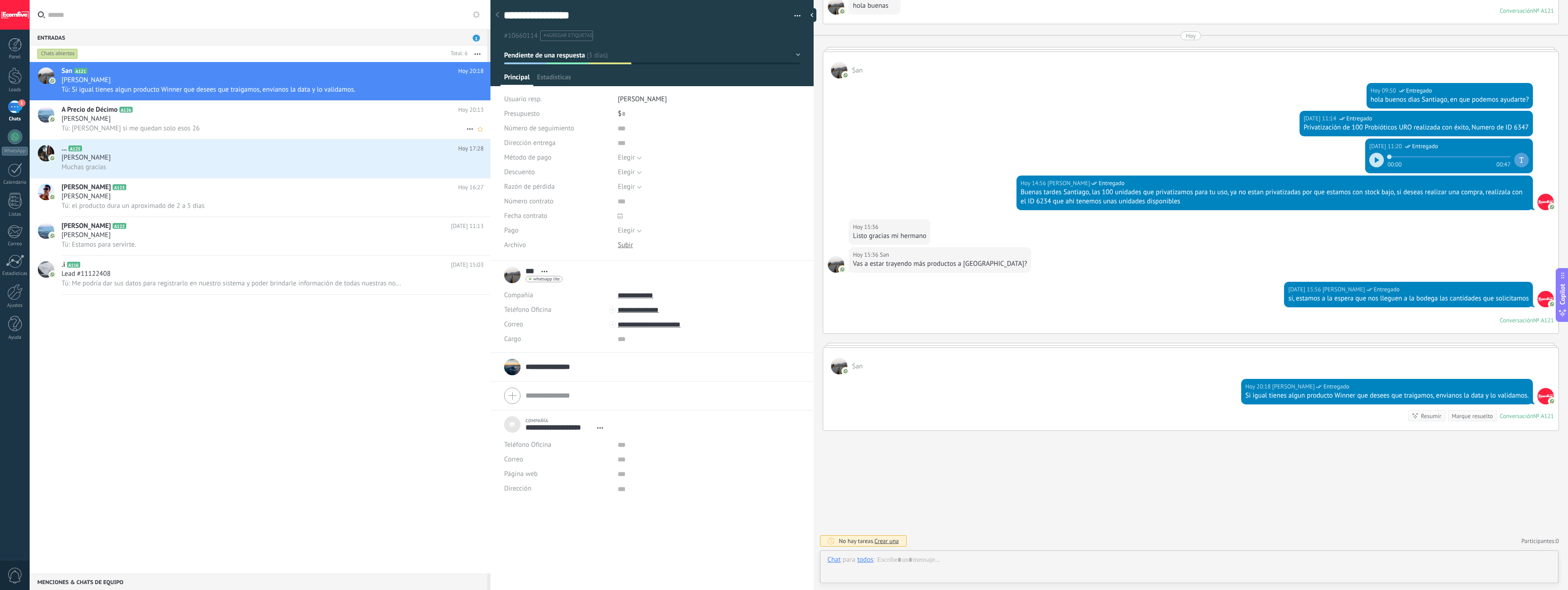
scroll to position [9, 0]
click at [149, 119] on div "[PERSON_NAME]" at bounding box center [272, 119] width 422 height 9
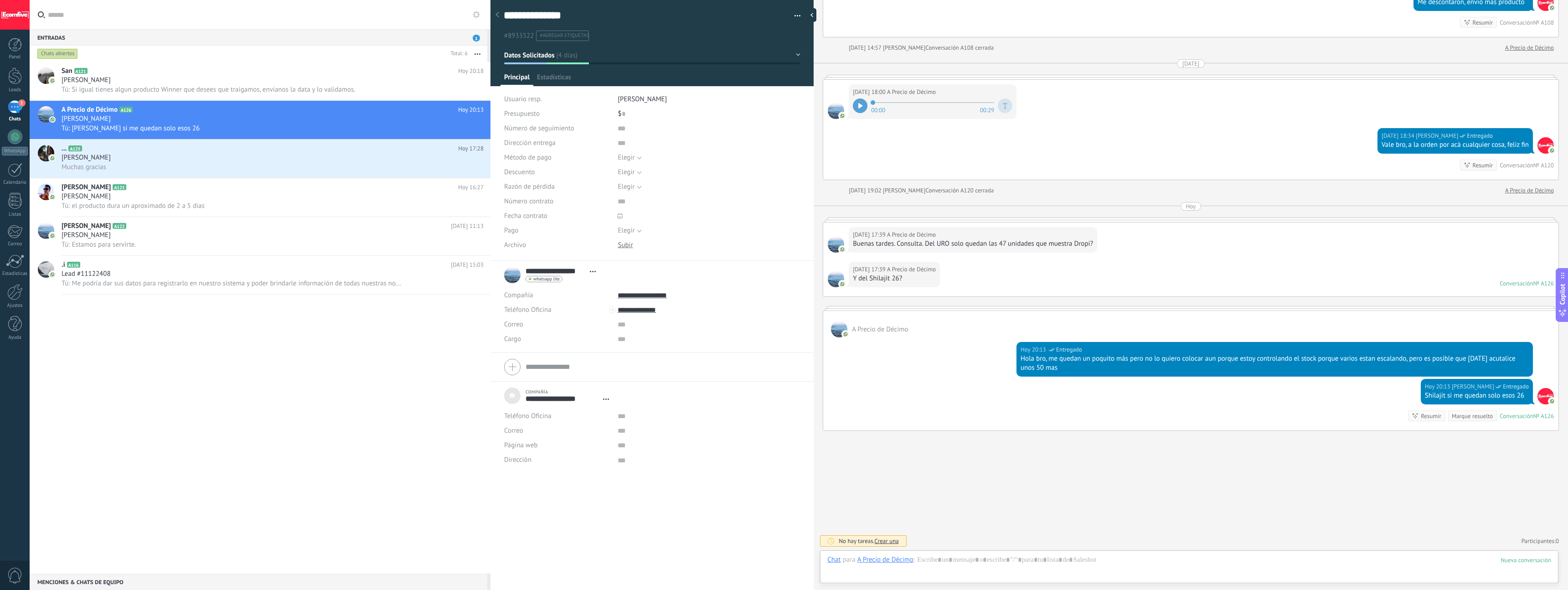
scroll to position [9, 0]
click at [495, 15] on use at bounding box center [497, 14] width 4 height 5
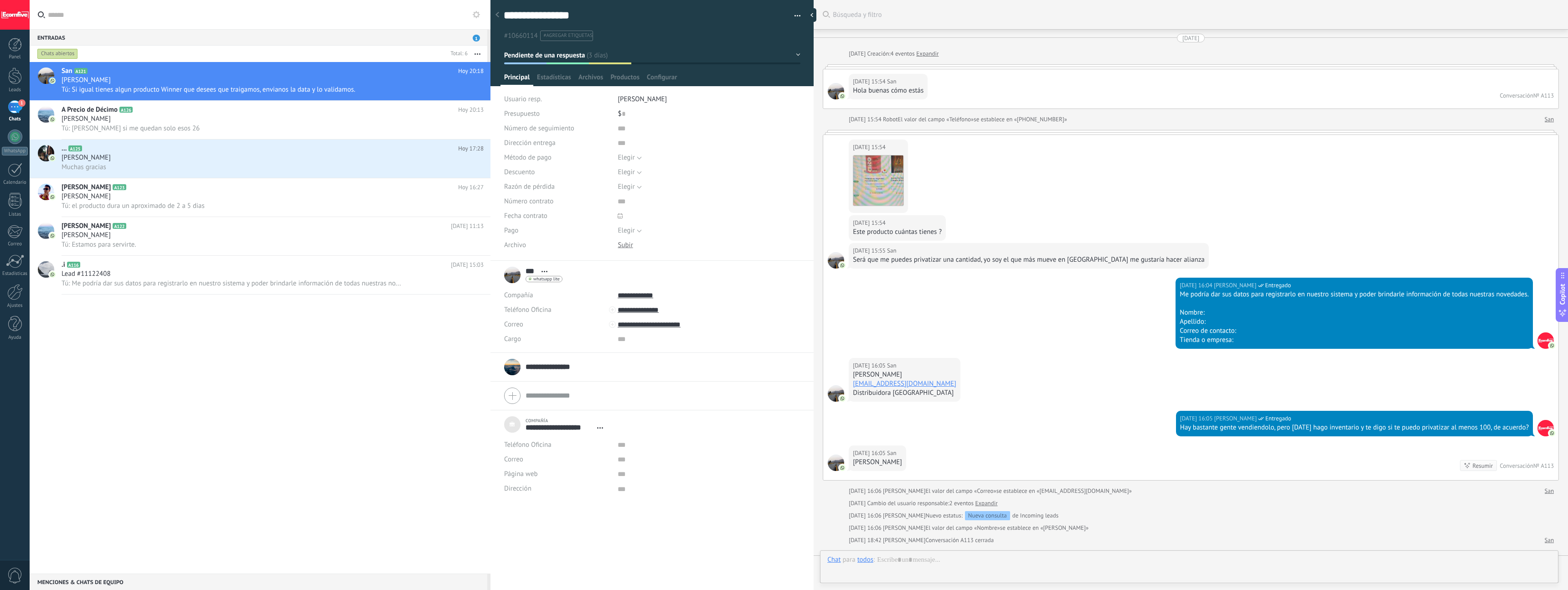
scroll to position [671, 0]
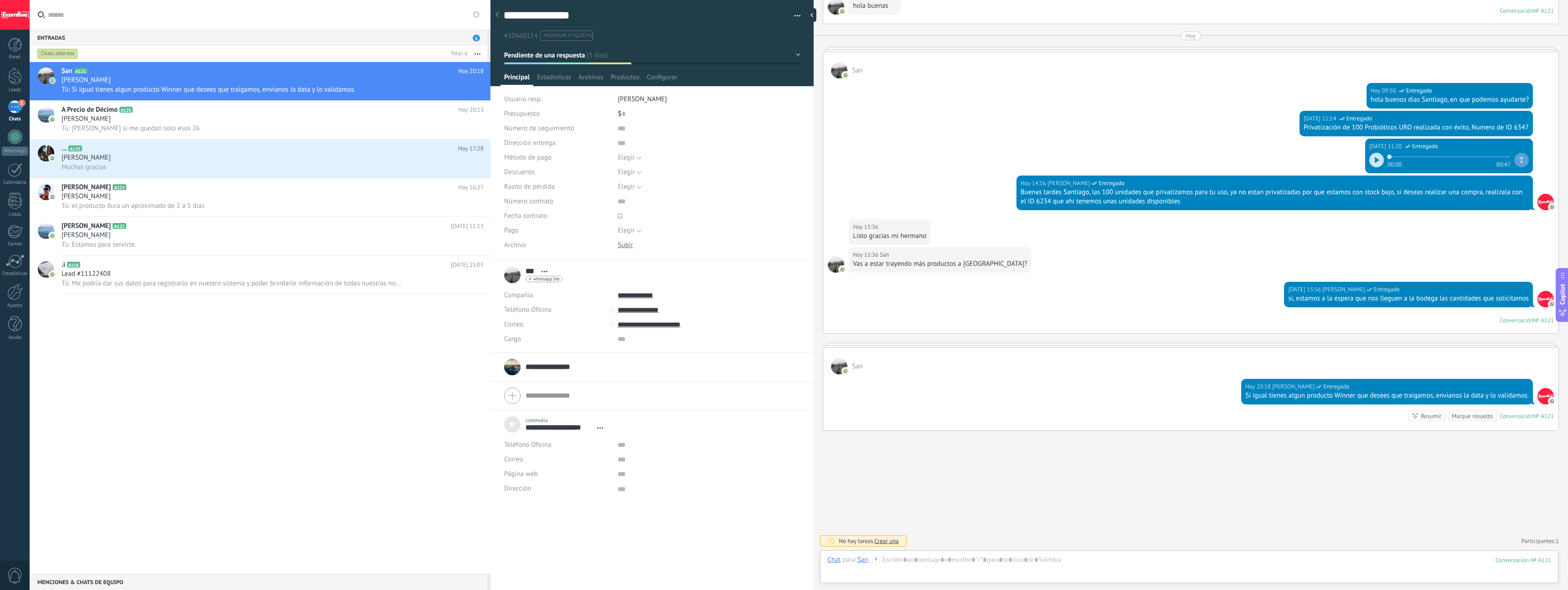
click at [495, 15] on use at bounding box center [497, 14] width 4 height 5
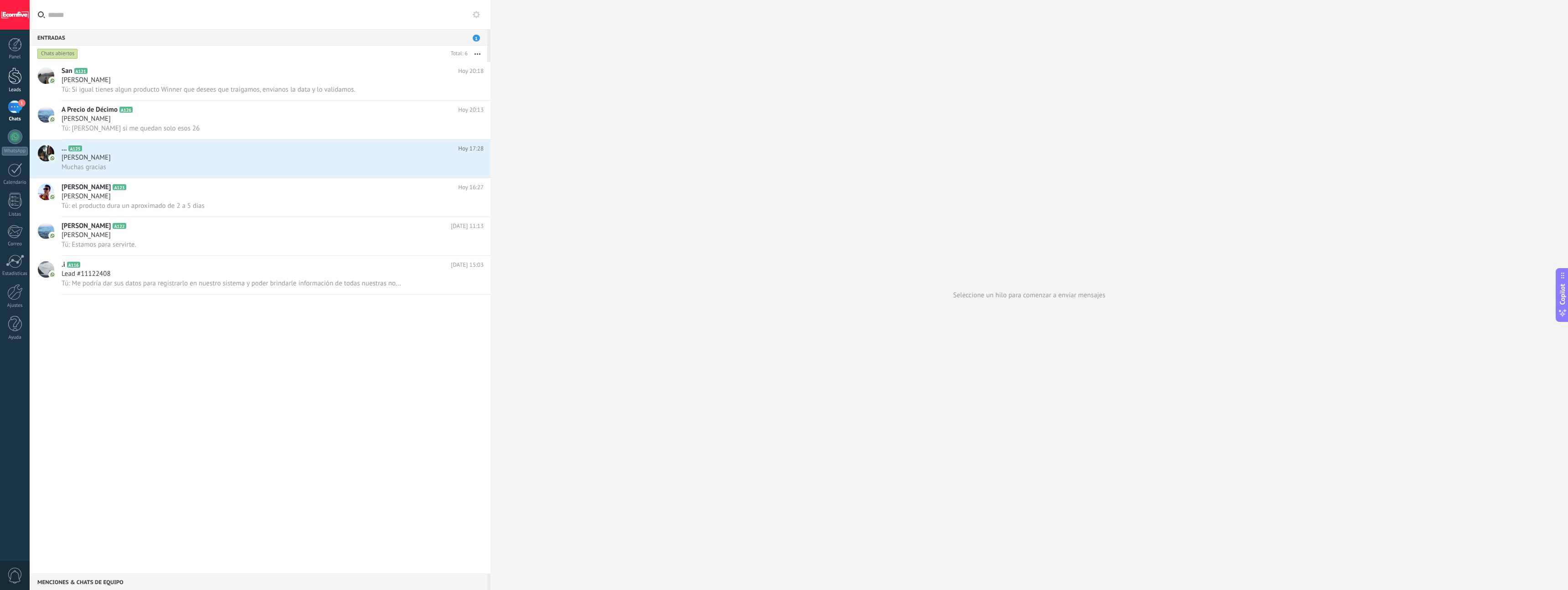
click at [15, 79] on div at bounding box center [15, 76] width 13 height 17
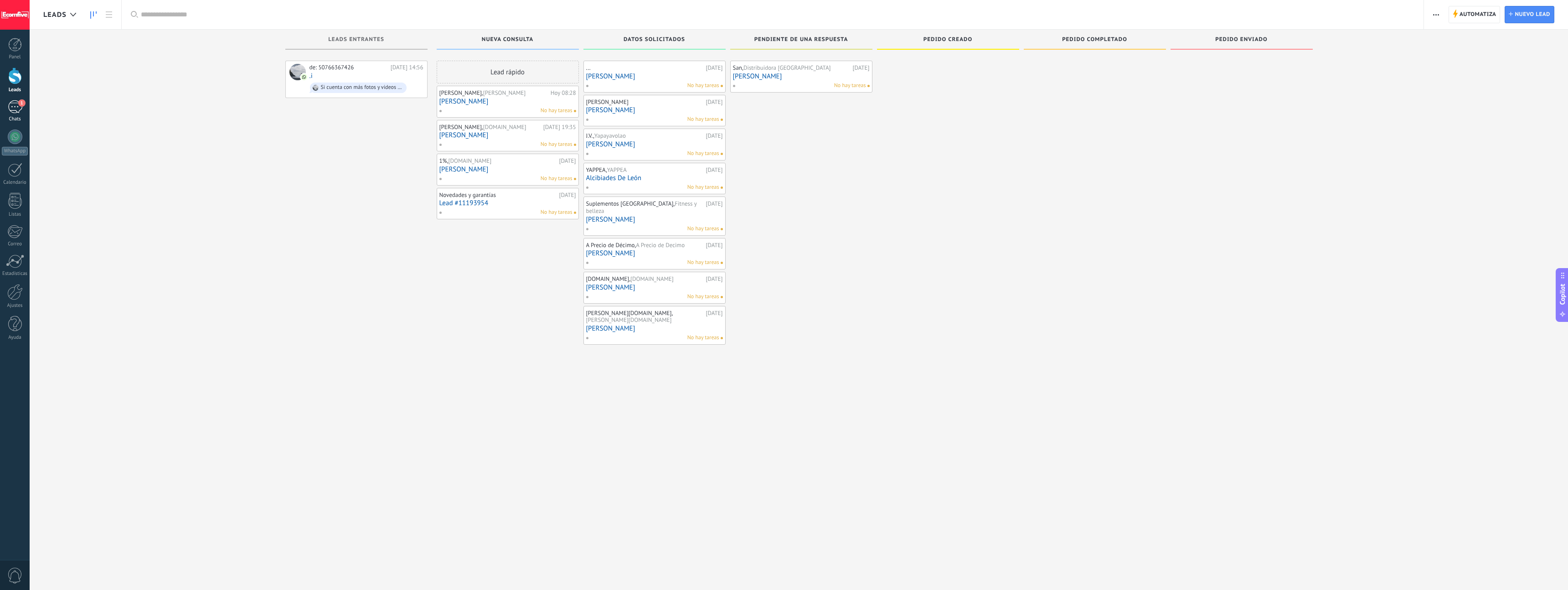
click at [16, 106] on div "1" at bounding box center [15, 107] width 15 height 13
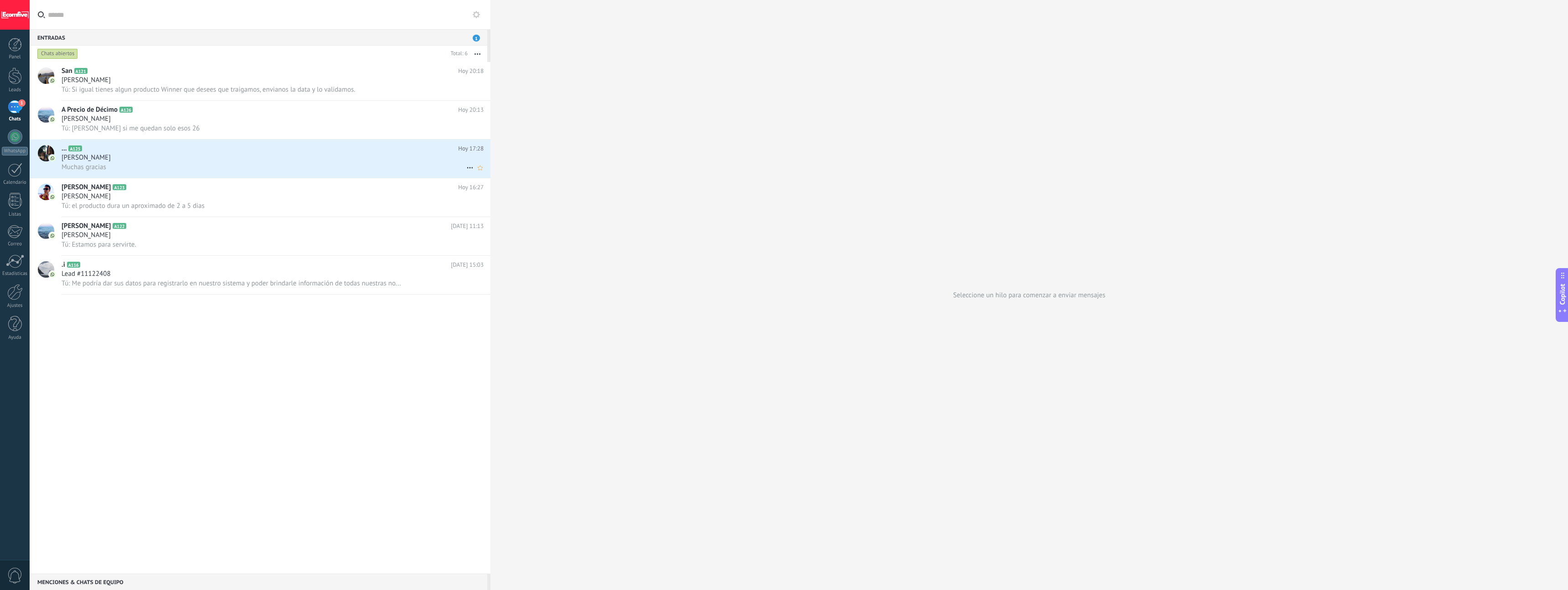
click at [253, 164] on div "Muchas gracias" at bounding box center [272, 167] width 422 height 10
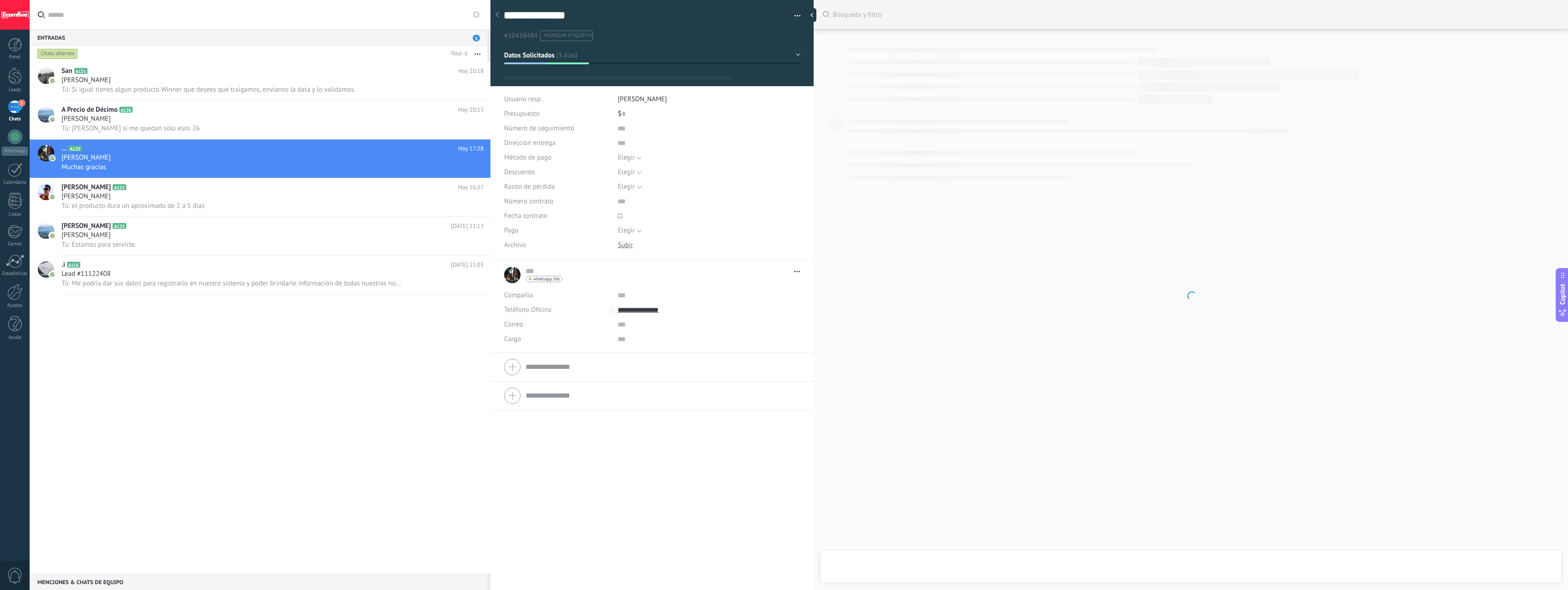
type textarea "**********"
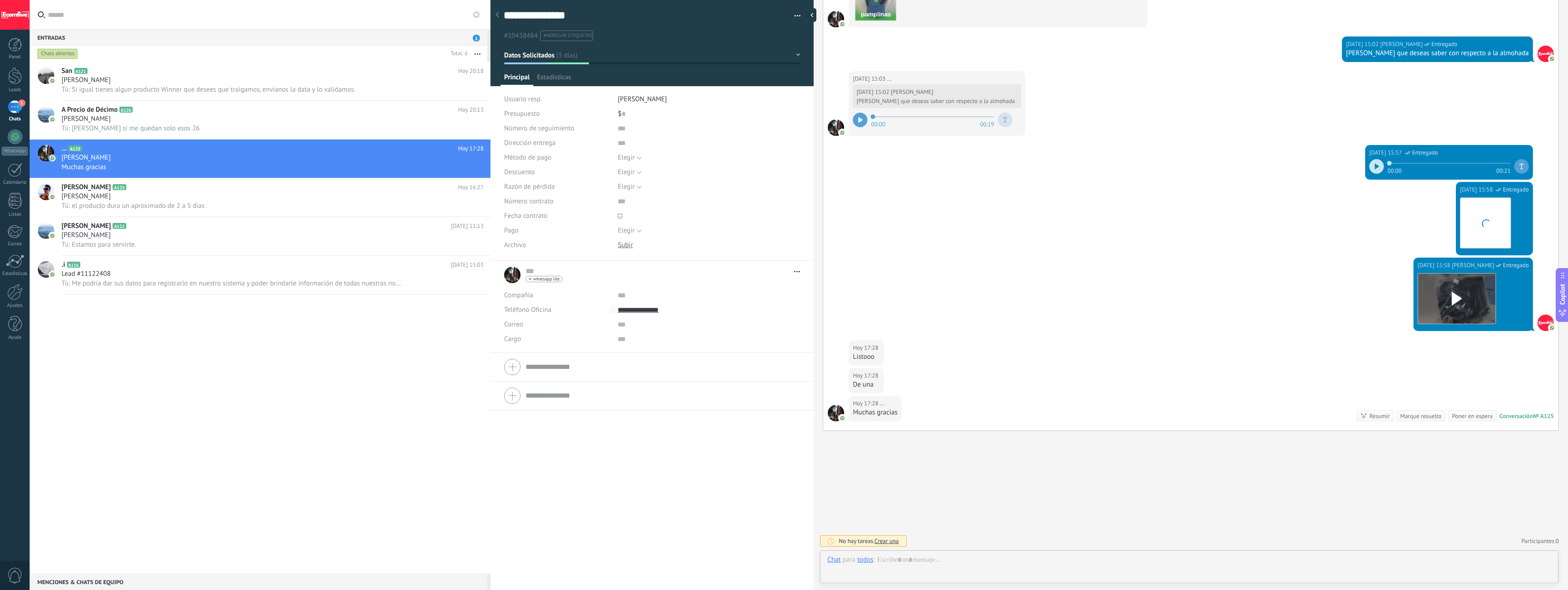
scroll to position [13, 0]
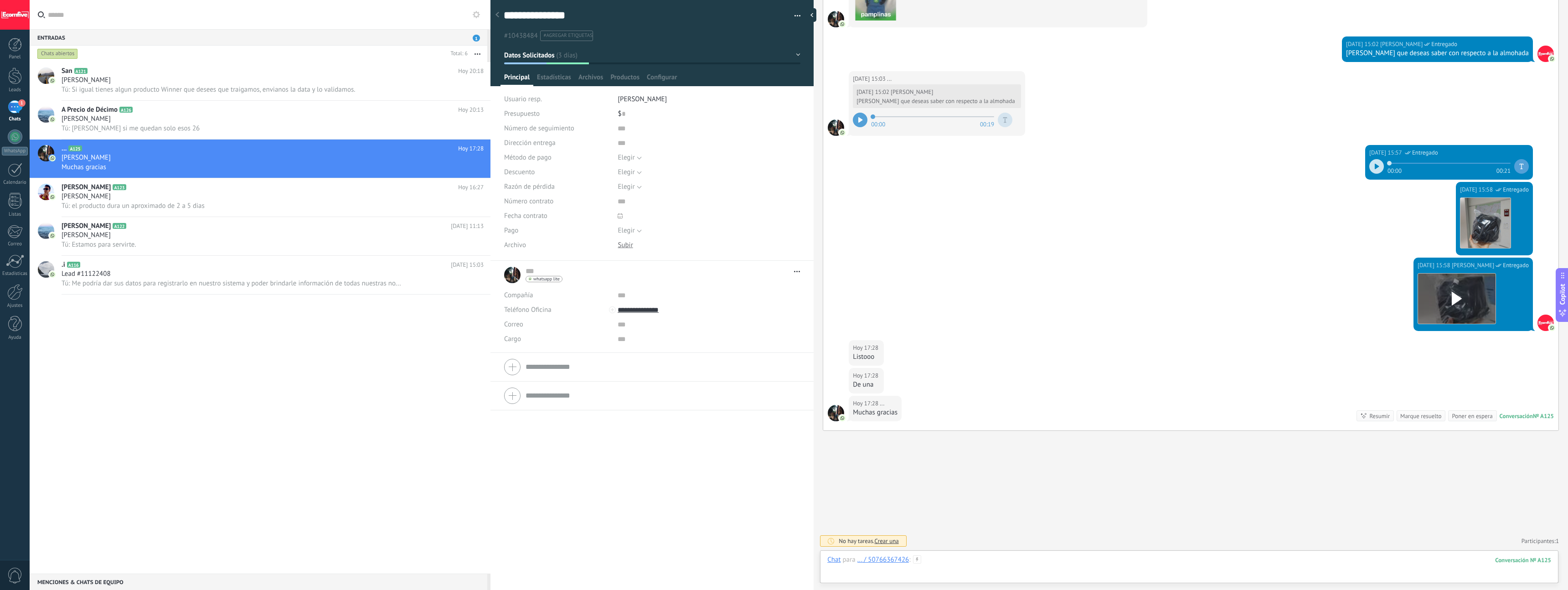
click at [647, 334] on div at bounding box center [1189, 569] width 724 height 27
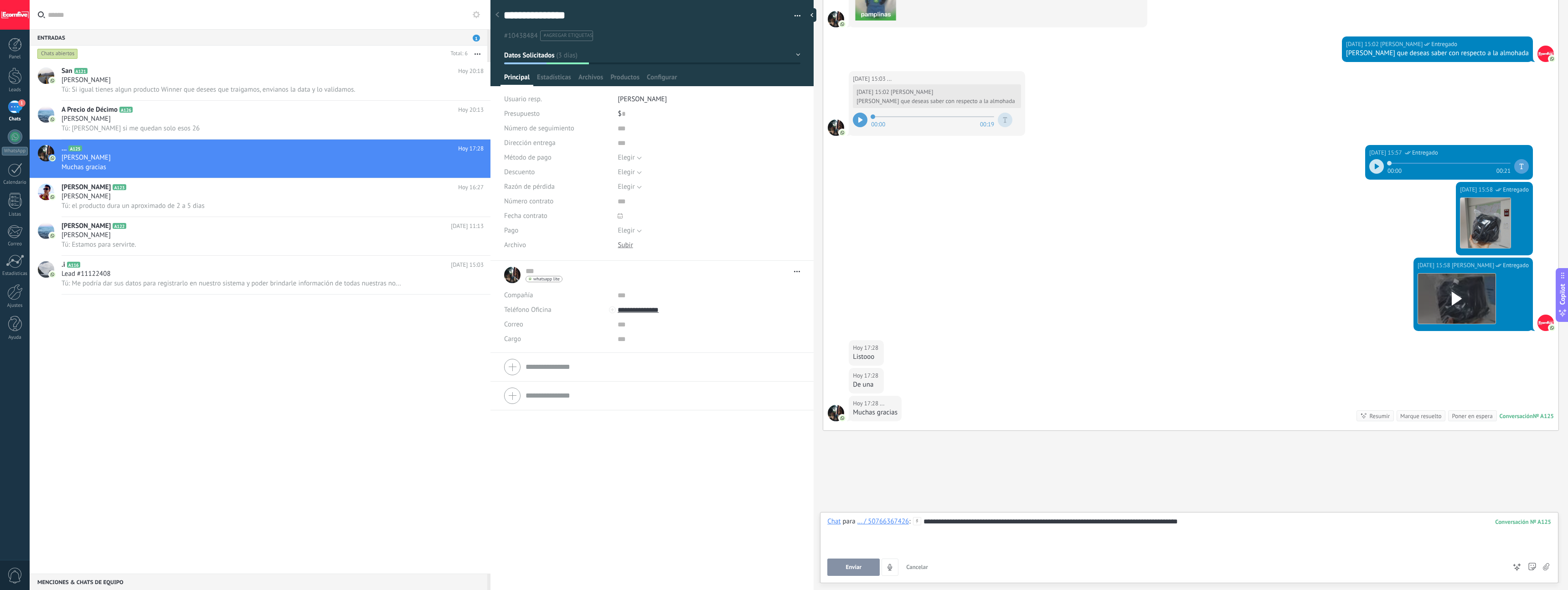
click at [647, 334] on span "Enviar" at bounding box center [853, 567] width 16 height 6
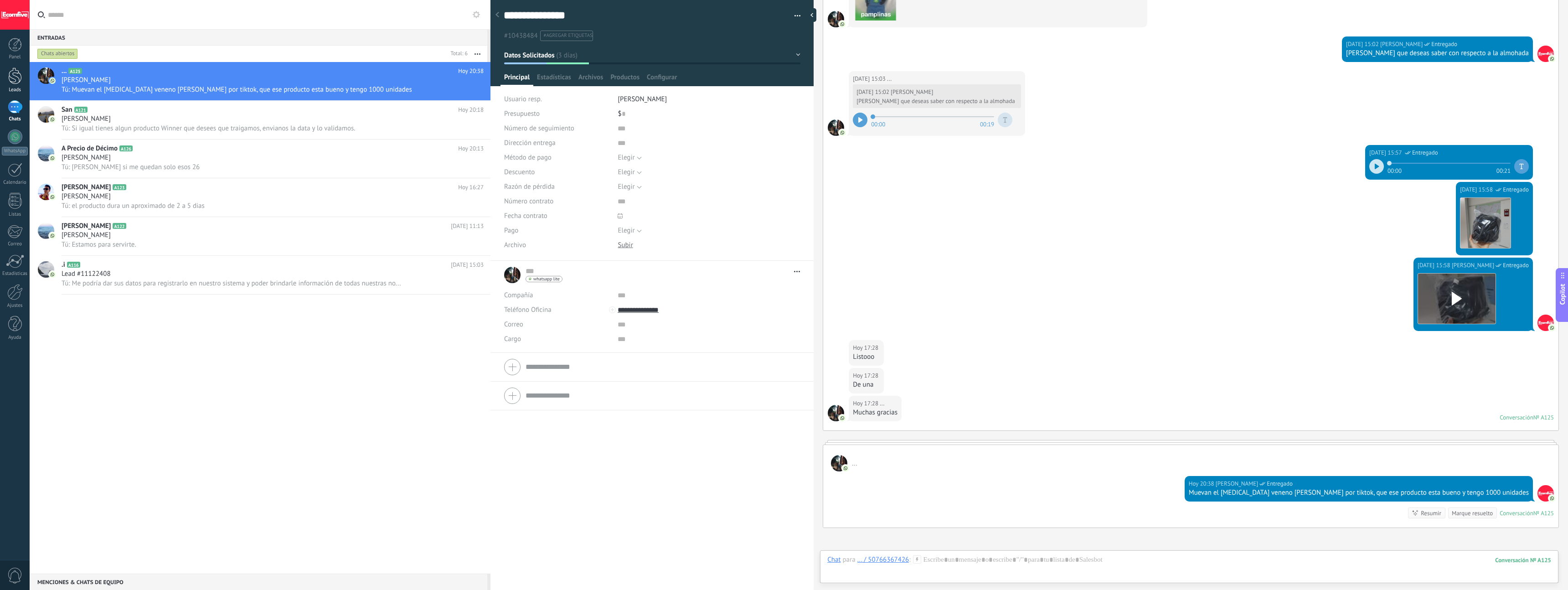
click at [18, 80] on div at bounding box center [15, 76] width 13 height 17
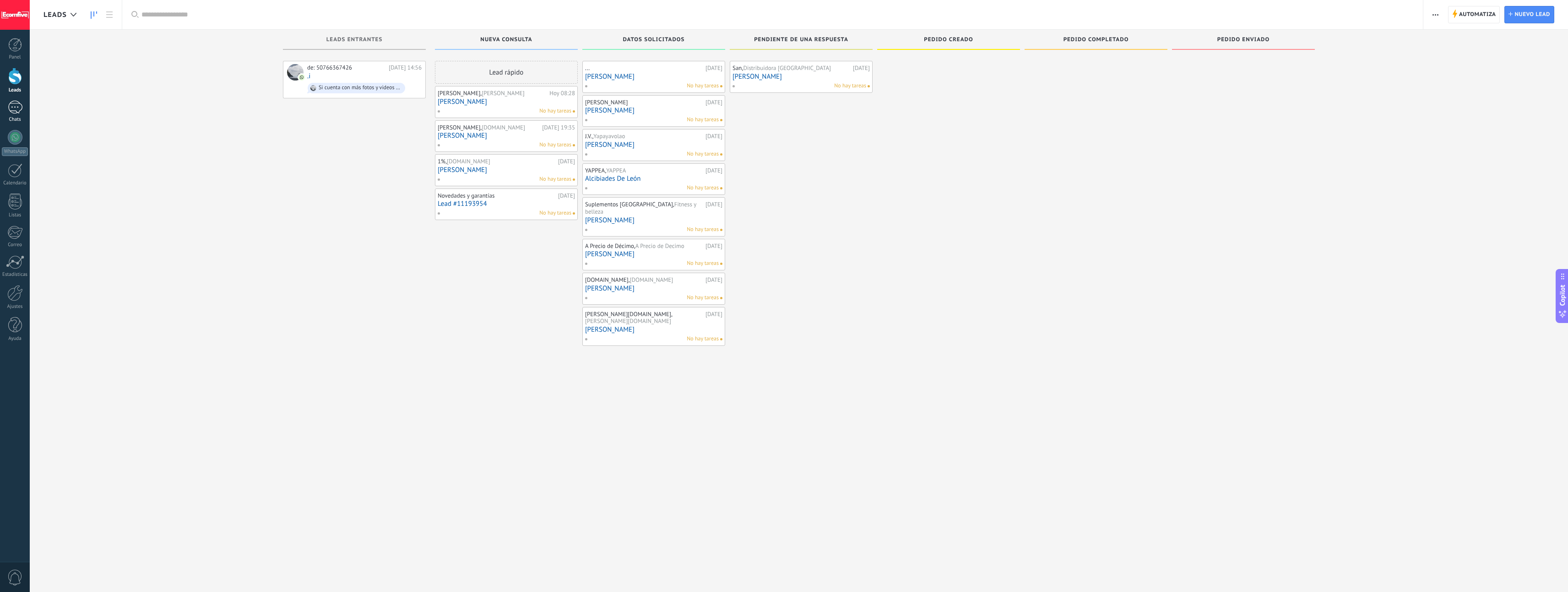
click at [15, 106] on div "1" at bounding box center [15, 108] width 15 height 13
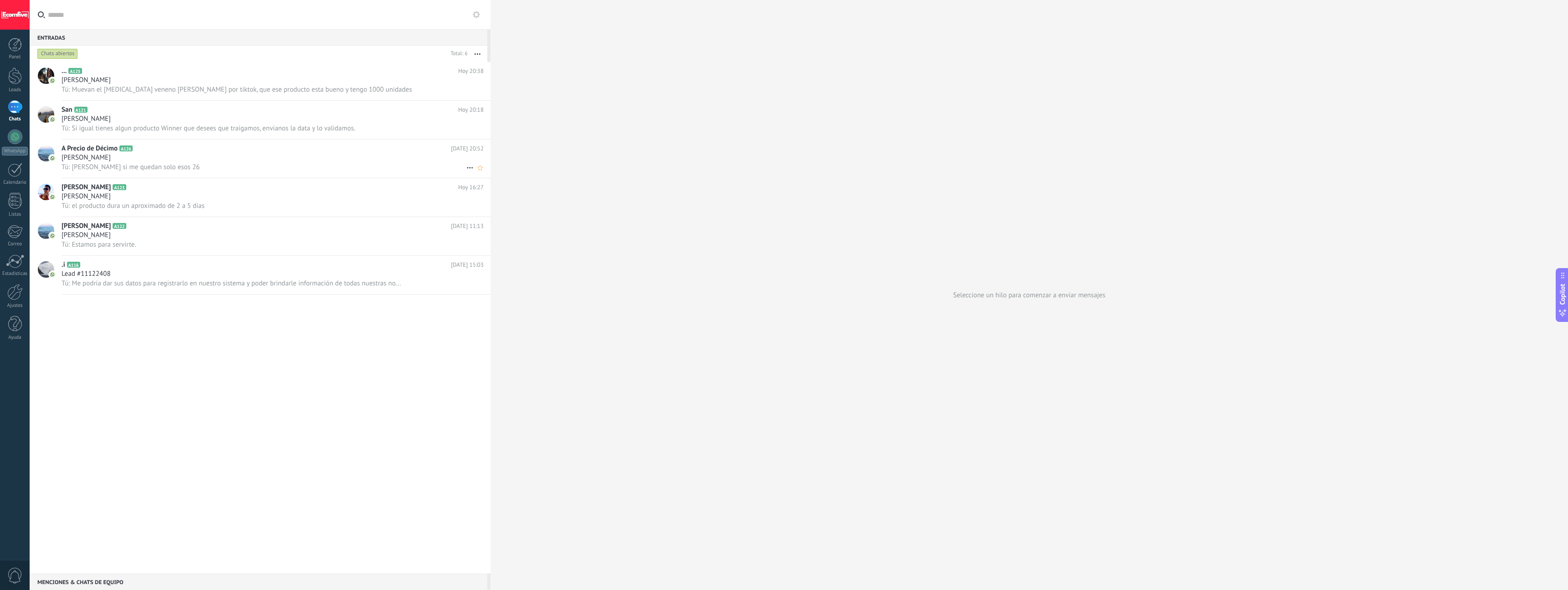
click at [162, 163] on span "Tú: [PERSON_NAME] si me quedan solo esos 26" at bounding box center [130, 167] width 138 height 9
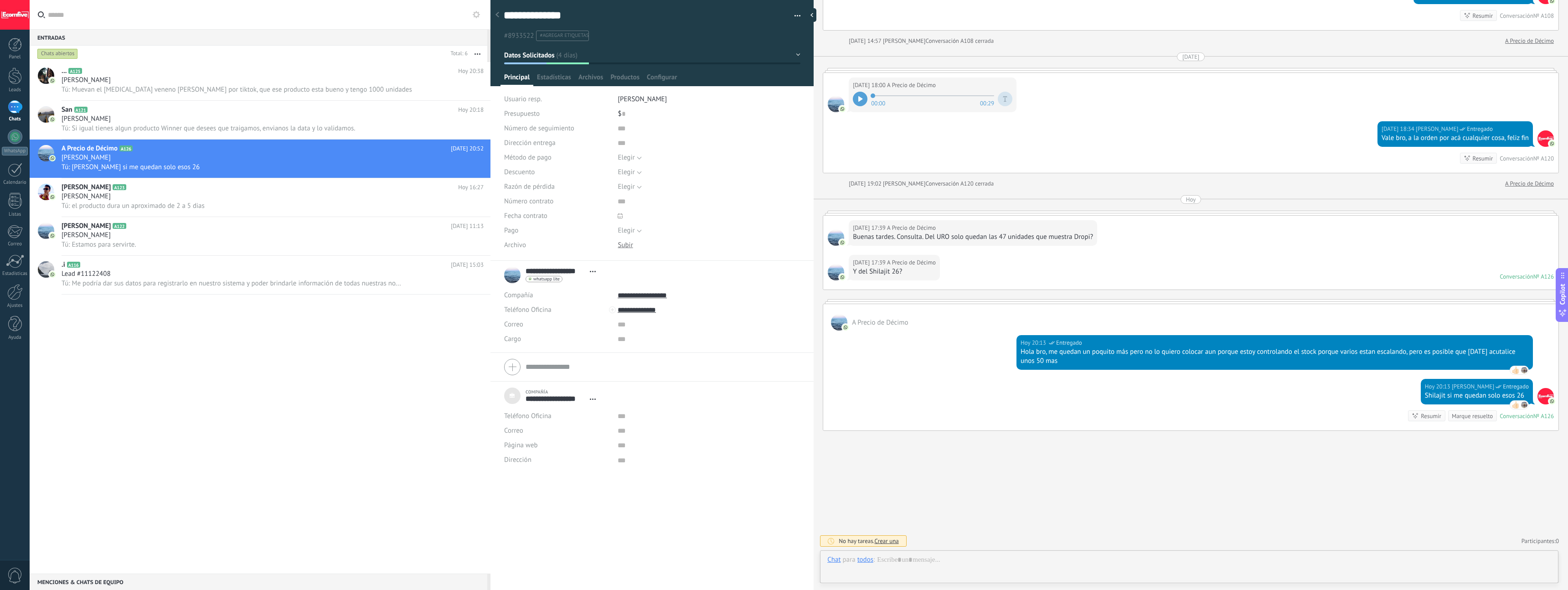
scroll to position [9, 0]
click at [890, 561] on div "A Precio de Décimo" at bounding box center [886, 559] width 56 height 8
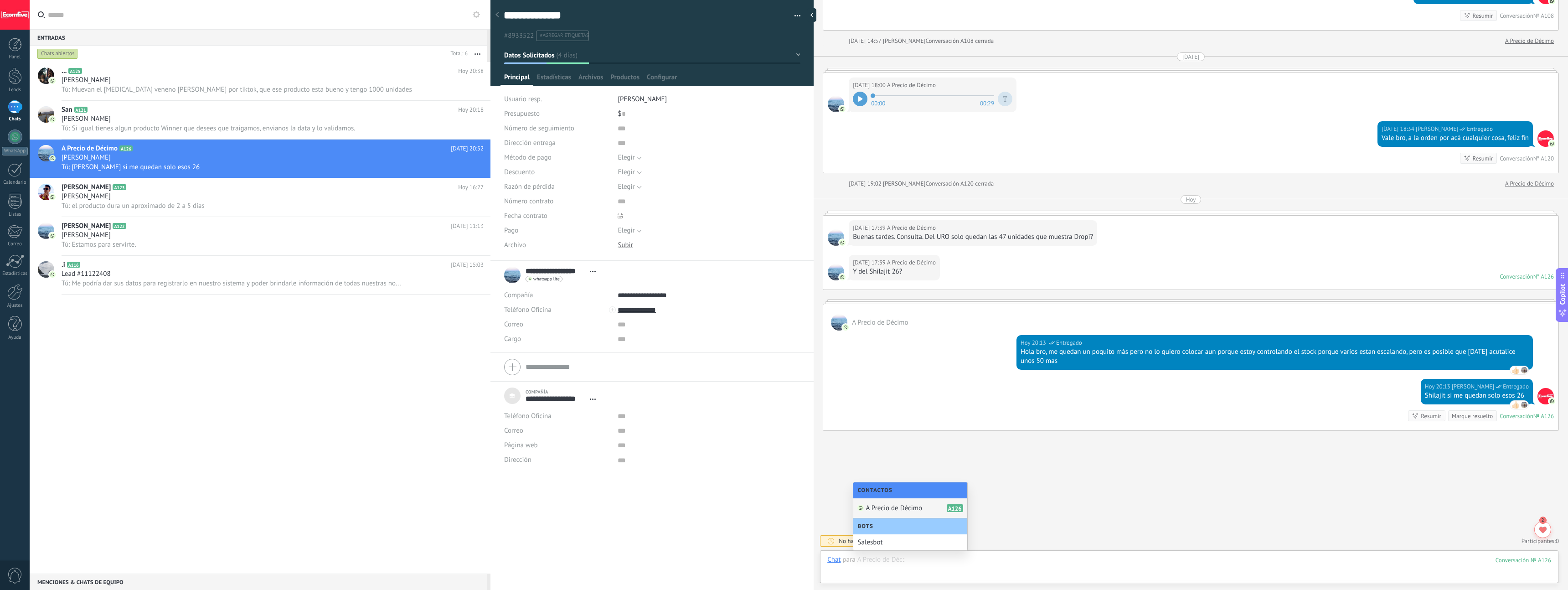
click at [1052, 574] on div at bounding box center [1189, 569] width 724 height 27
